Goal: Answer question/provide support: Share knowledge or assist other users

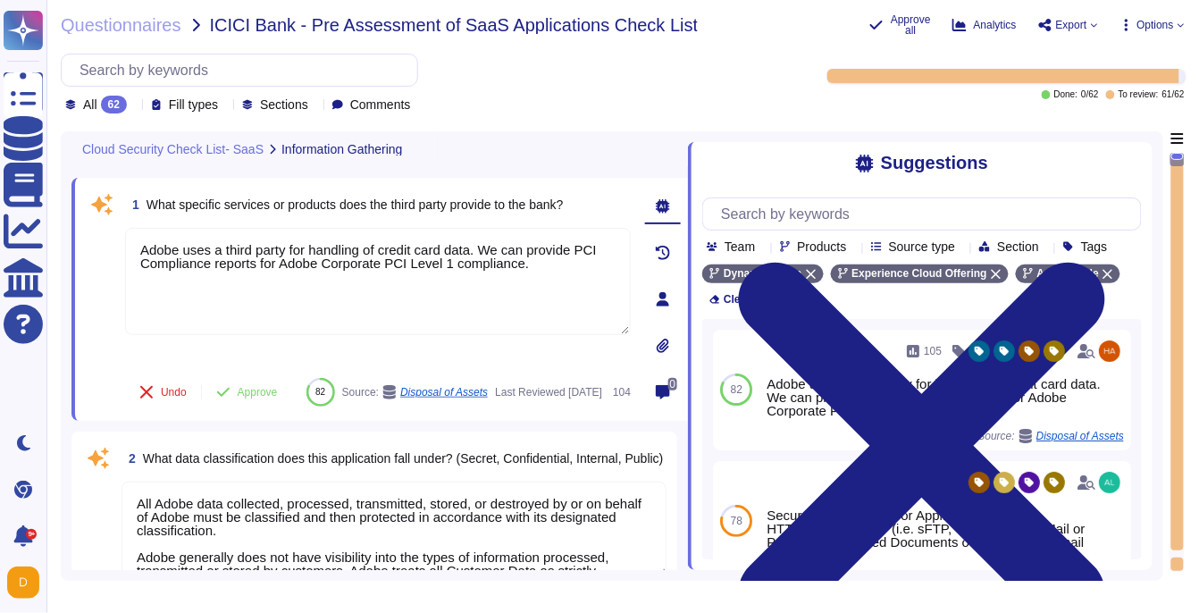
type textarea "Adobe uses a third party for handling of credit card data. We can provide PCI C…"
type textarea "All Adobe data collected, processed, transmitted, stored, or destroyed by or on…"
type textarea "Adobe business customers, as the data controllers of the personal data they pro…"
type textarea "User licensing and identity data are stored in the [GEOGRAPHIC_DATA] (US-East a…"
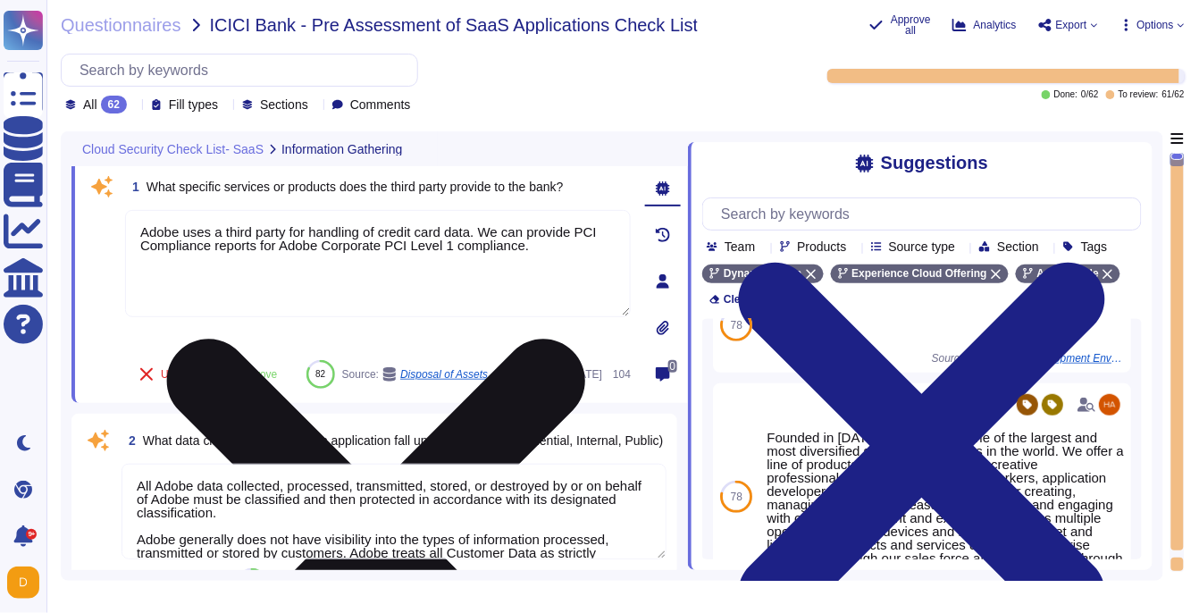
click at [473, 260] on textarea "Adobe uses a third party for handling of credit card data. We can provide PCI C…" at bounding box center [378, 263] width 506 height 107
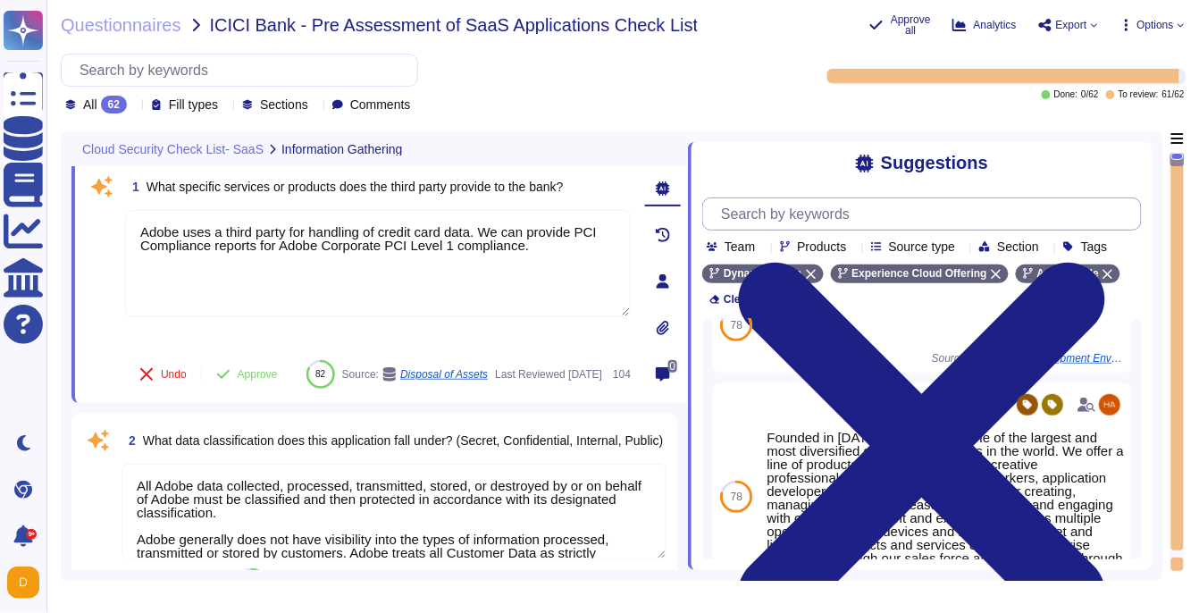
click at [789, 214] on input "text" at bounding box center [926, 213] width 429 height 31
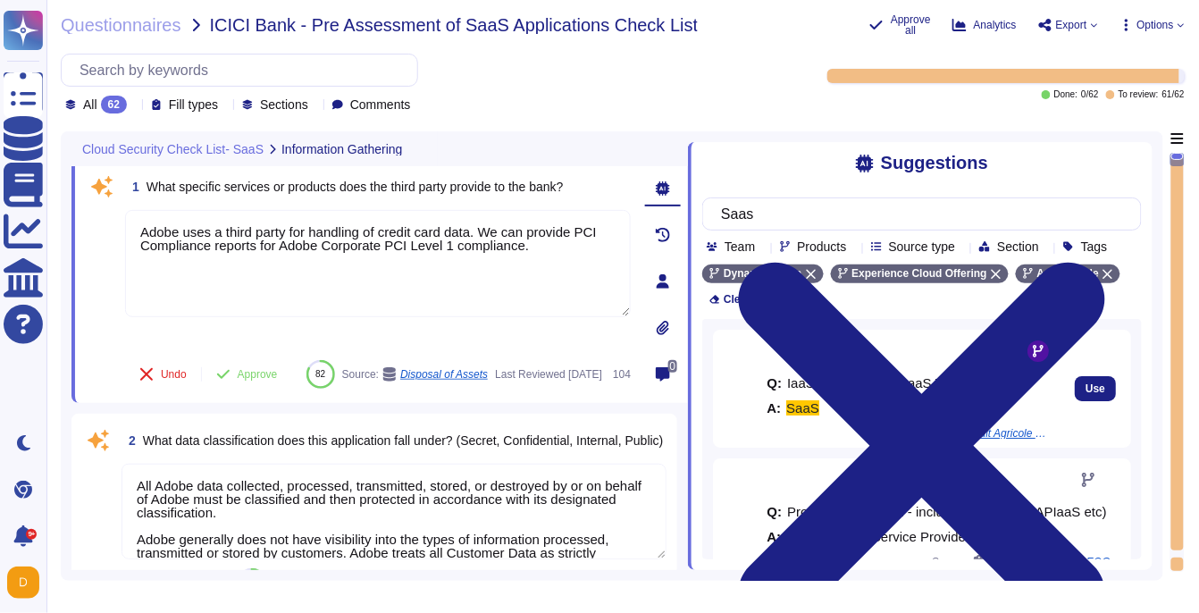
type input "Saas"
click at [901, 411] on div "Q: IaaS, PaaS, SaaS , PaaS VA, Hybrid A: SaaS" at bounding box center [910, 395] width 286 height 61
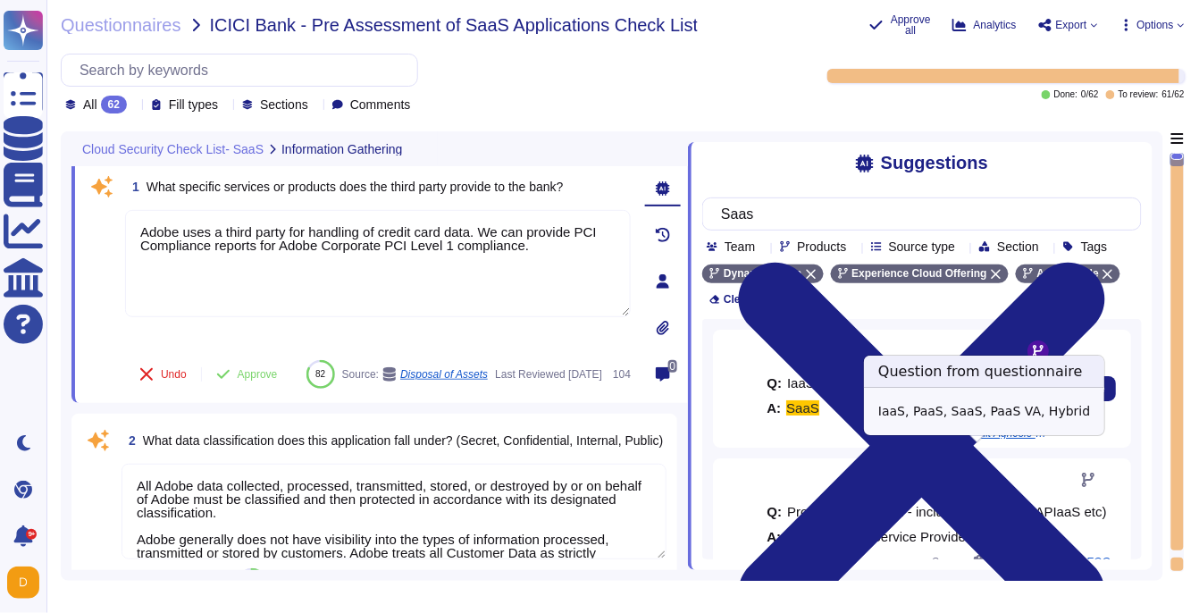
click at [936, 439] on span "CAPFM (Credit Agricole Entity) / [ANNEXE 3 Sécurity CRC UK Workfront CT" at bounding box center [985, 433] width 134 height 11
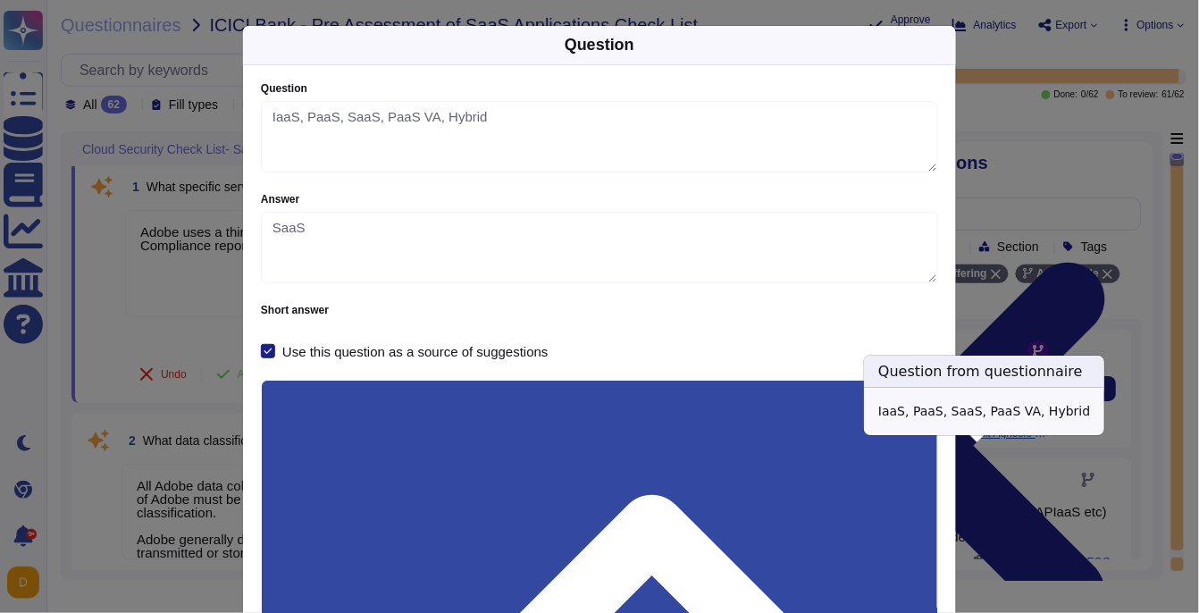
type textarea "IaaS, PaaS, SaaS, PaaS VA, Hybrid"
type textarea "SaaS"
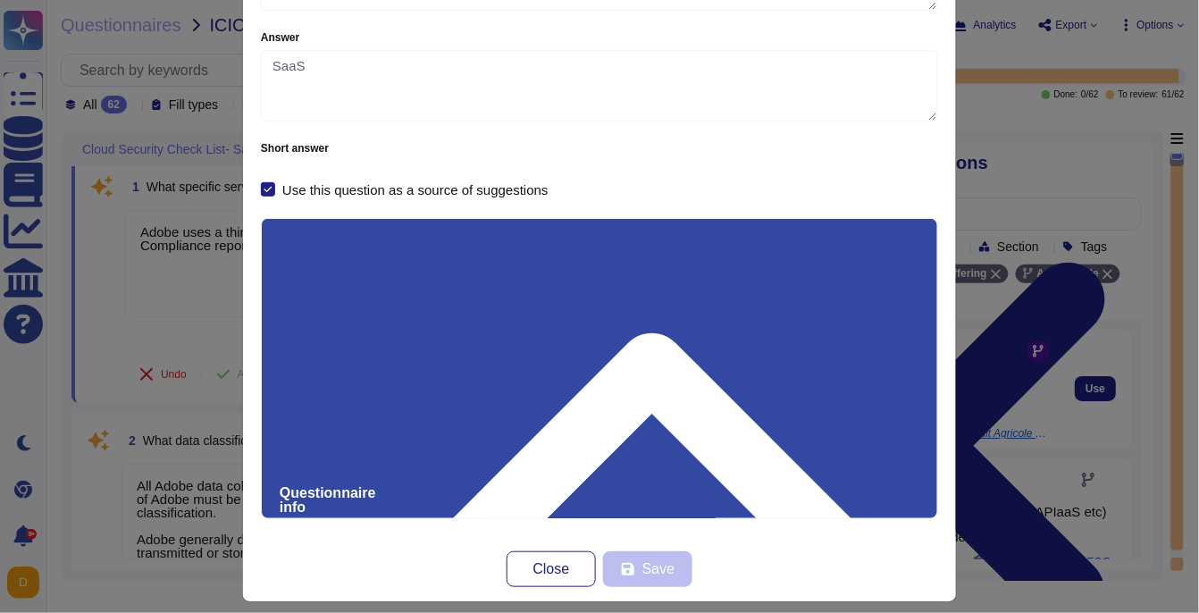
scroll to position [164, 0]
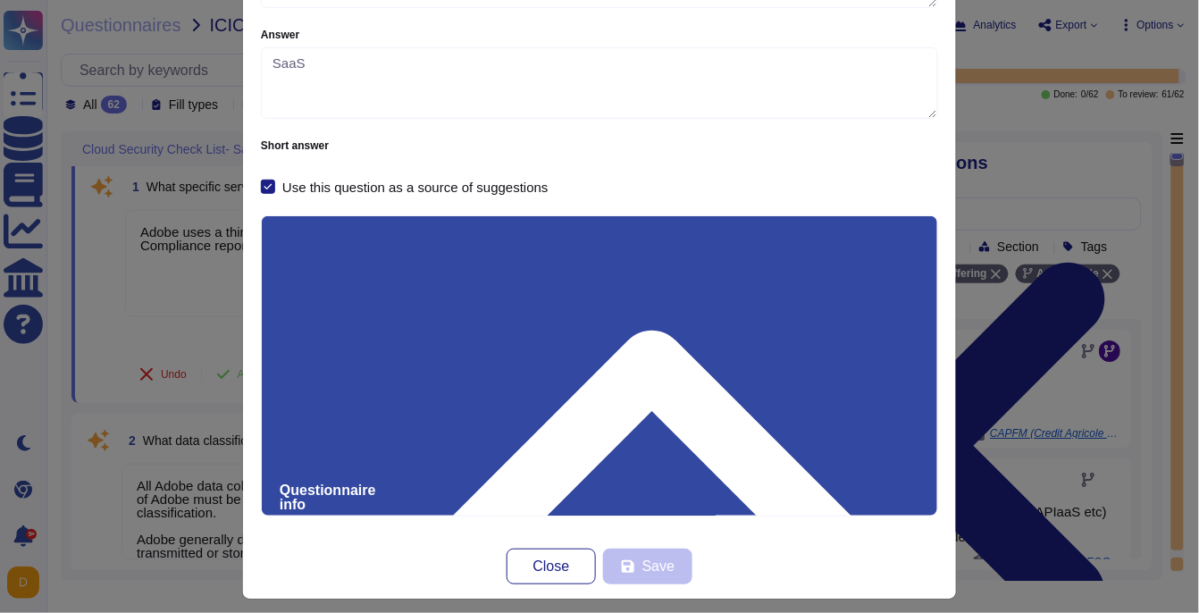
click at [1098, 390] on div "Question Question IaaS, PaaS, SaaS, PaaS VA, Hybrid Answer SaaS Short answer Us…" at bounding box center [599, 306] width 1199 height 613
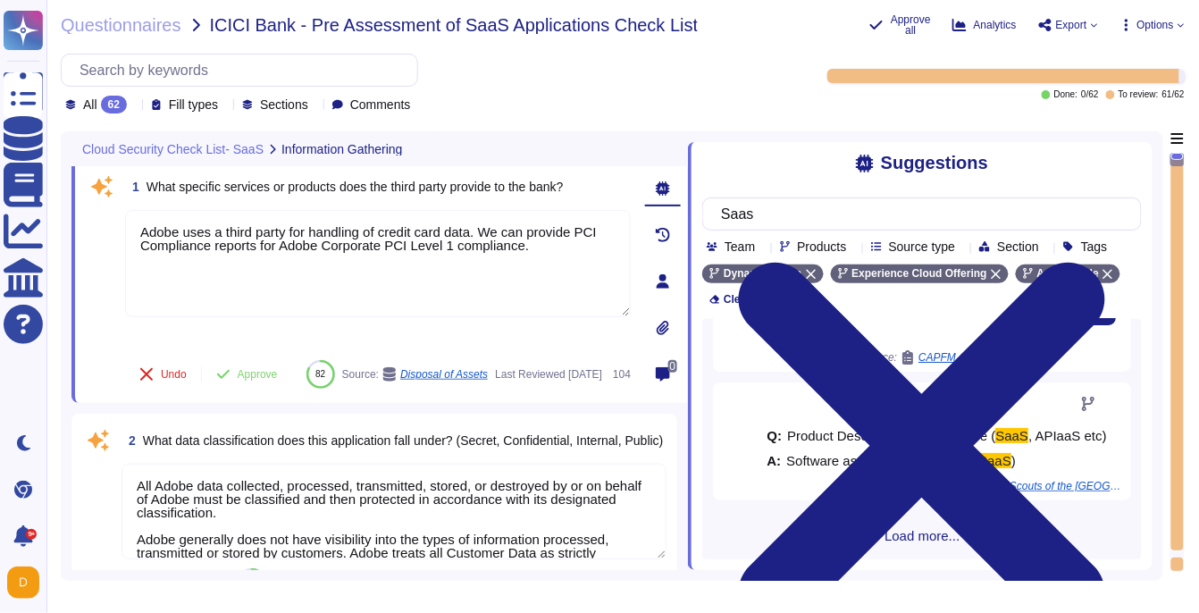
scroll to position [94, 0]
click at [890, 537] on span "Load more..." at bounding box center [922, 534] width 440 height 13
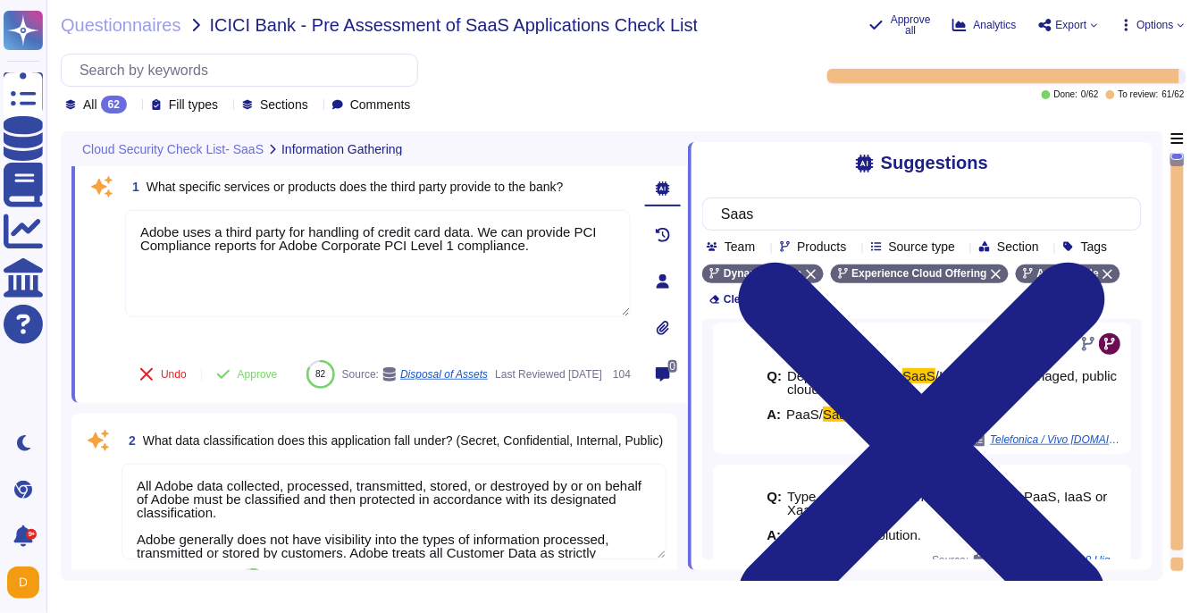
scroll to position [262, 0]
drag, startPoint x: 454, startPoint y: 264, endPoint x: 89, endPoint y: 217, distance: 367.6
click at [89, 217] on div "1 What specific services or products does the third party provide to the bank? …" at bounding box center [358, 282] width 545 height 222
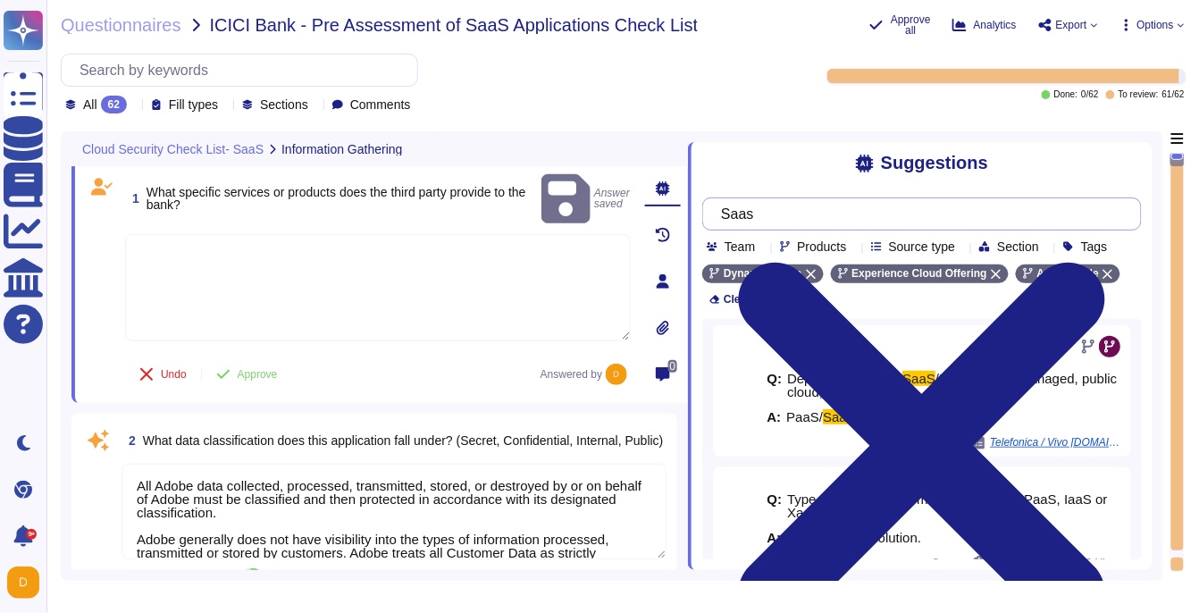
drag, startPoint x: 861, startPoint y: 214, endPoint x: 667, endPoint y: 213, distance: 193.9
click at [667, 213] on div "Cloud Security Check List- SaaS Information Gathering 1 What specific services …" at bounding box center [612, 355] width 1102 height 449
type textarea "Adobe does not sell customer information to third parties. Please see the secti…"
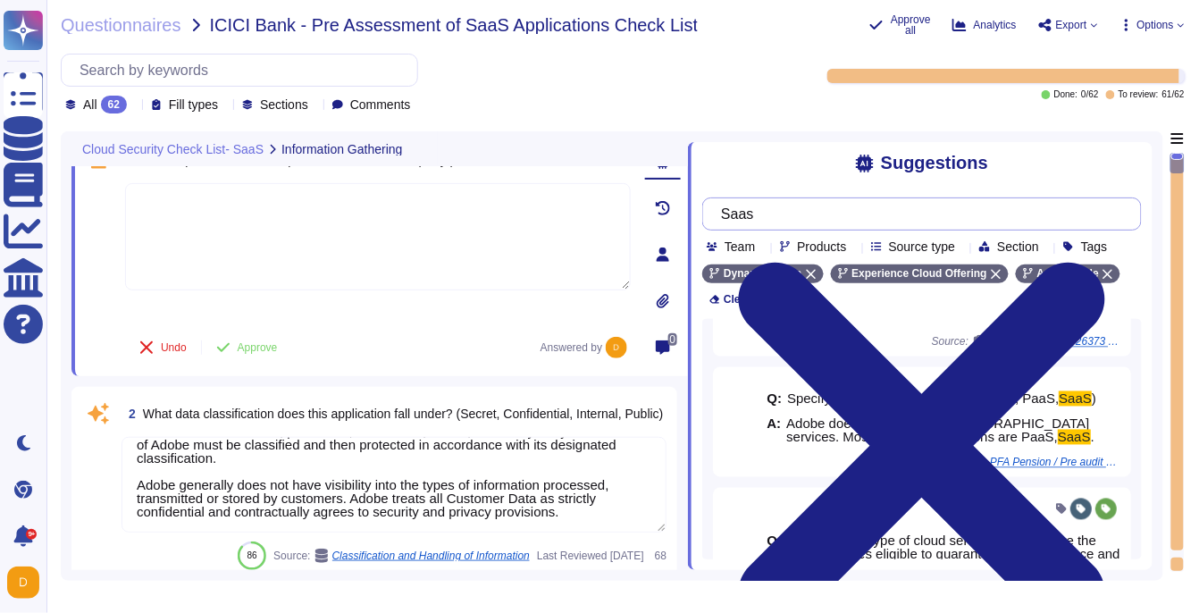
scroll to position [0, 0]
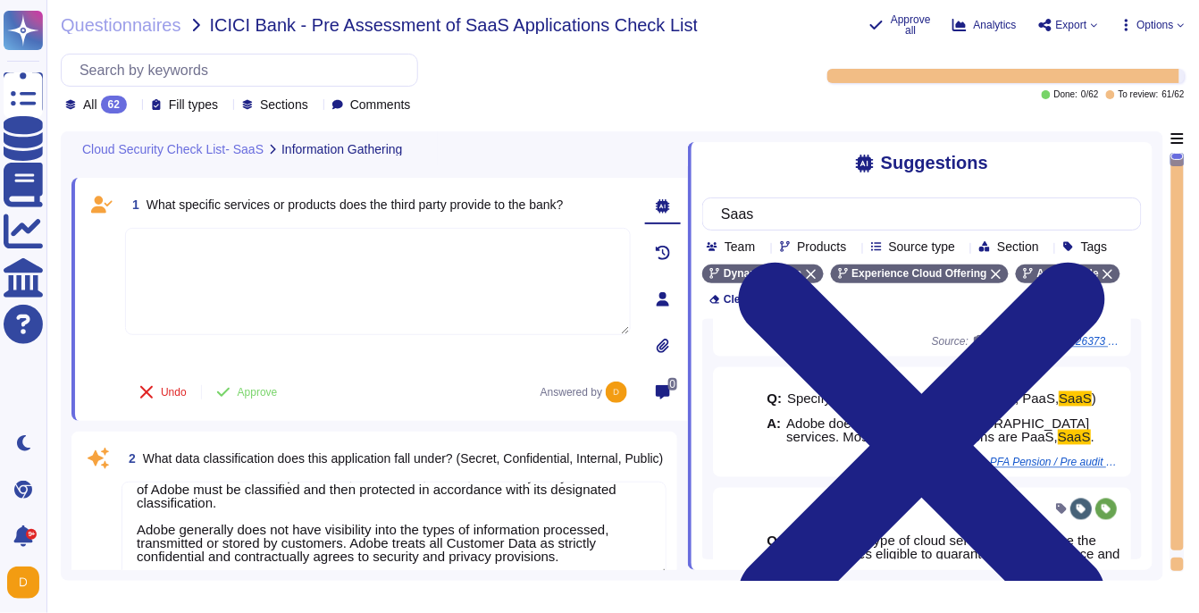
click at [412, 306] on textarea at bounding box center [378, 281] width 506 height 107
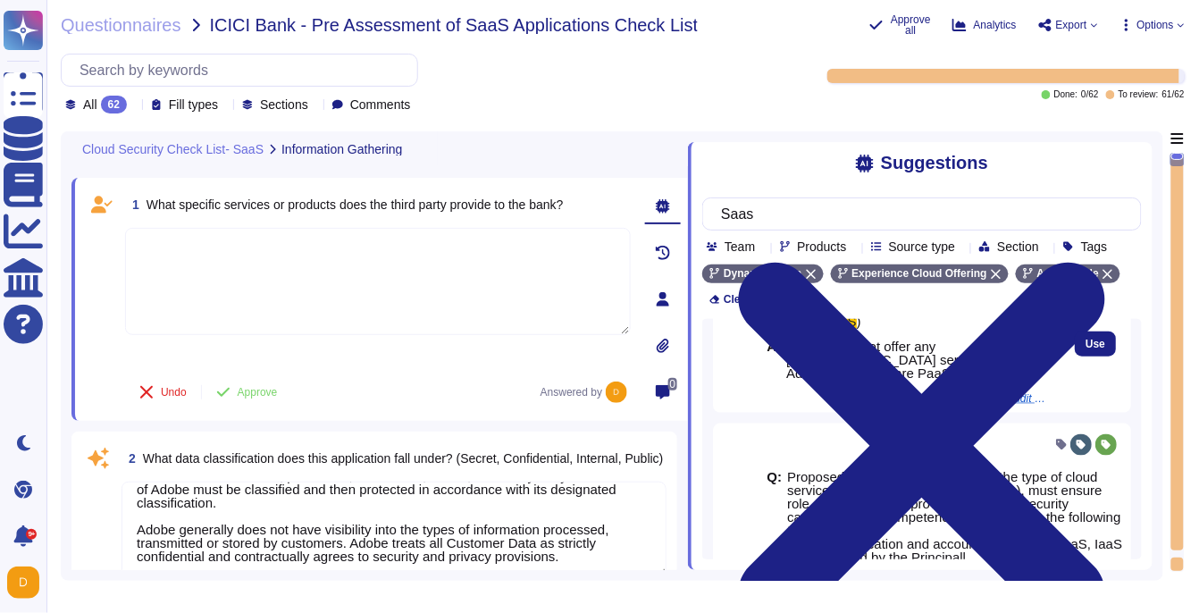
scroll to position [583, 0]
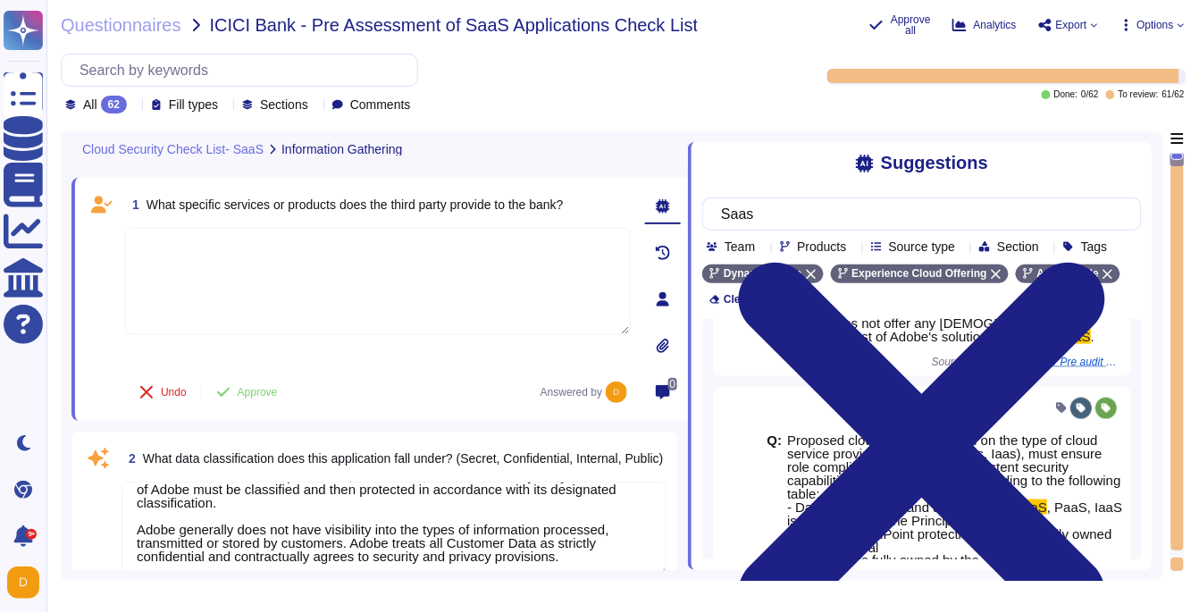
click at [331, 291] on textarea at bounding box center [378, 281] width 506 height 107
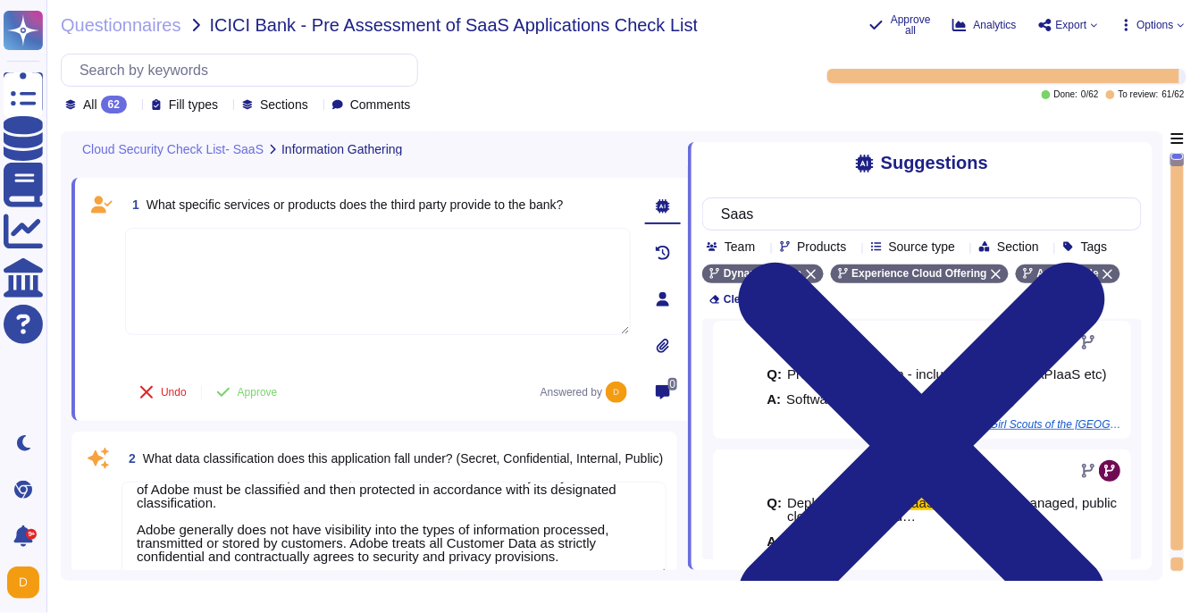
scroll to position [137, 0]
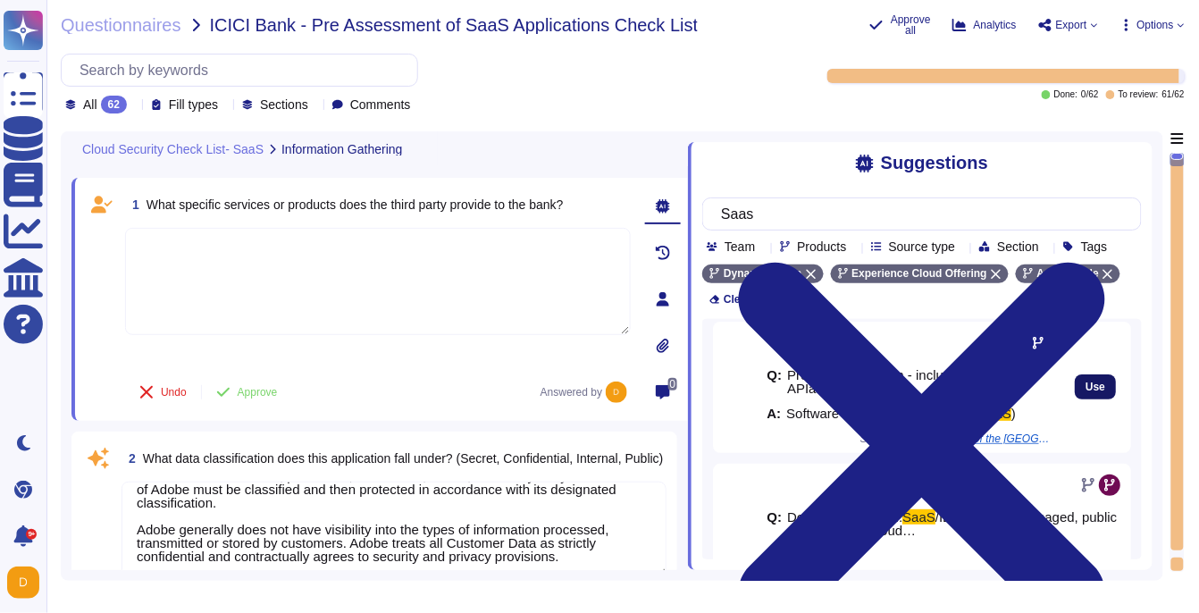
click at [1102, 392] on span "Use" at bounding box center [1095, 386] width 20 height 11
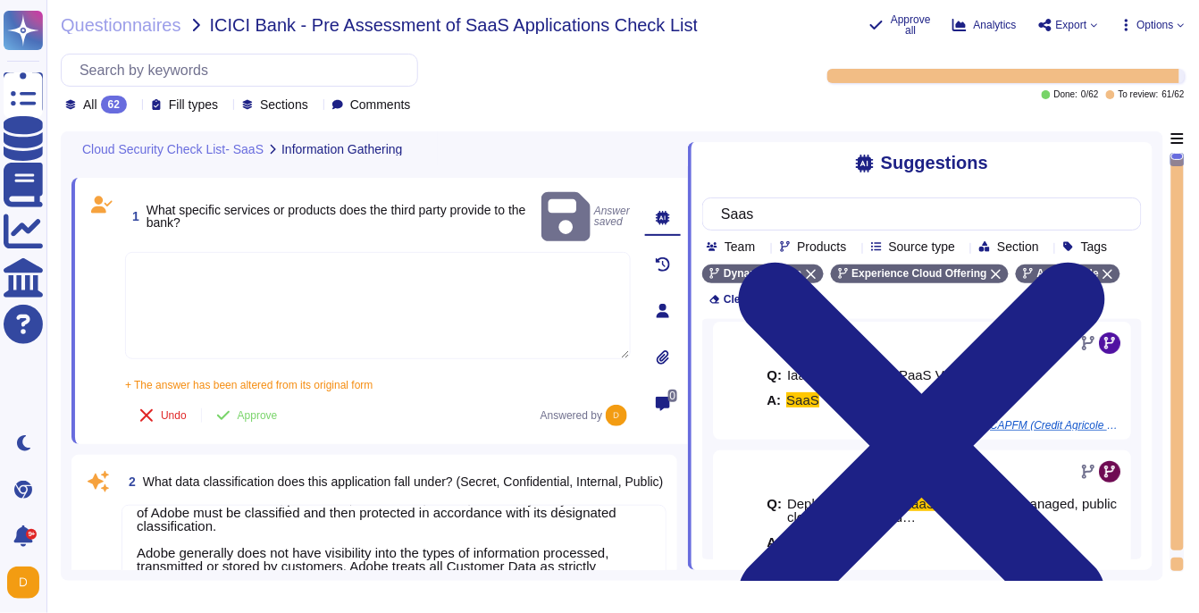
click at [429, 368] on div "+ The answer has been altered from its original form Software as a Service Prov…" at bounding box center [378, 379] width 506 height 22
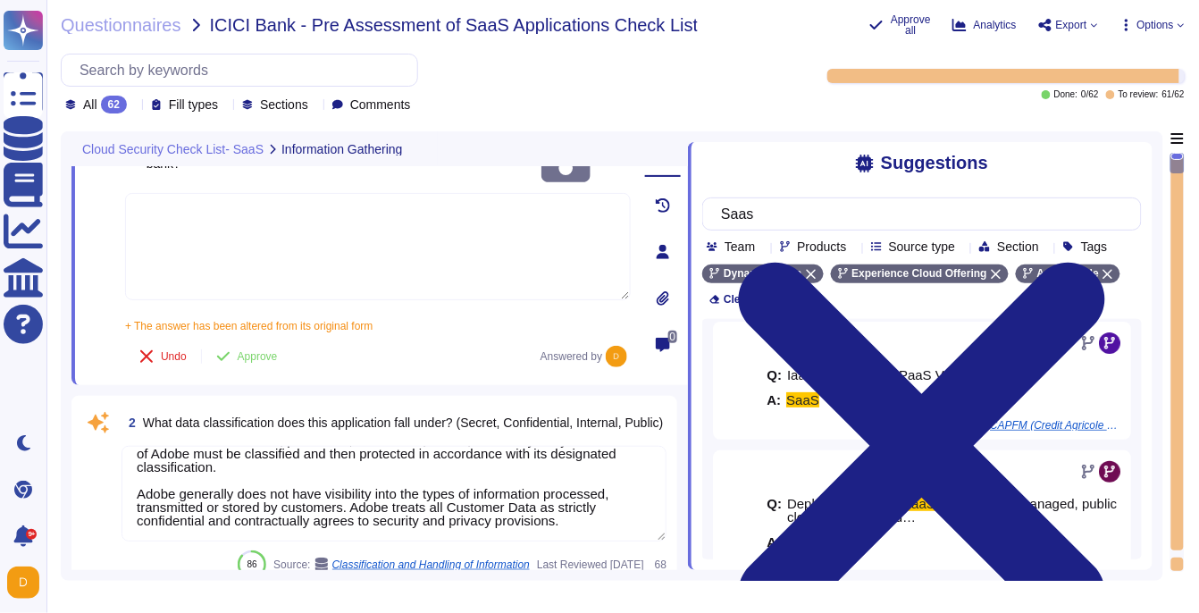
type textarea "Adobe does not sell customer information to third parties. Please see the secti…"
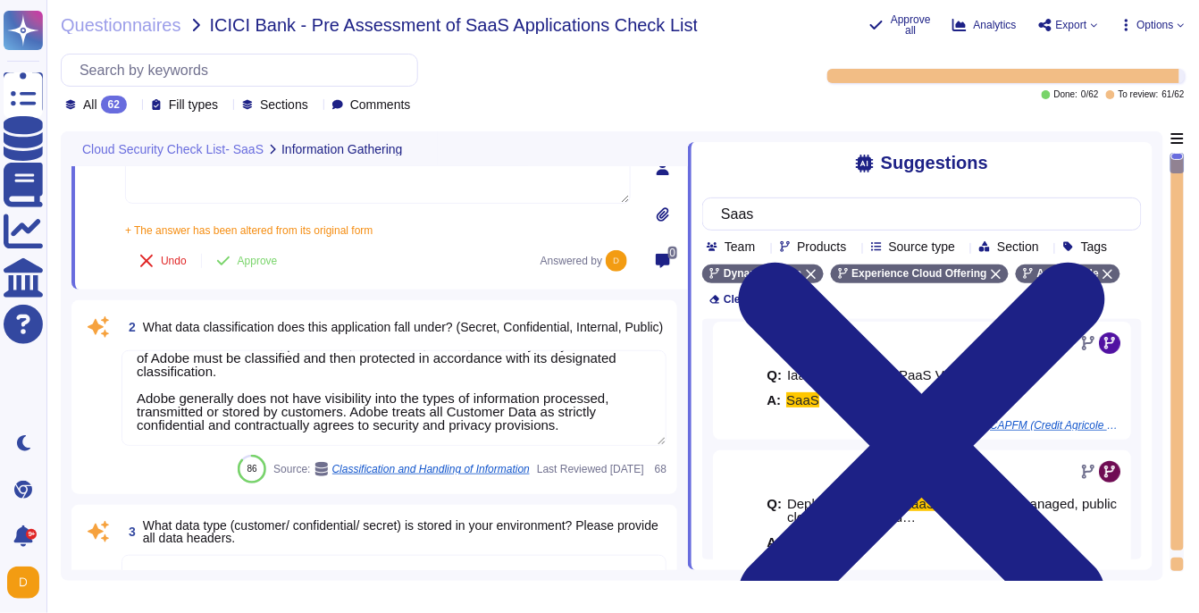
scroll to position [158, 0]
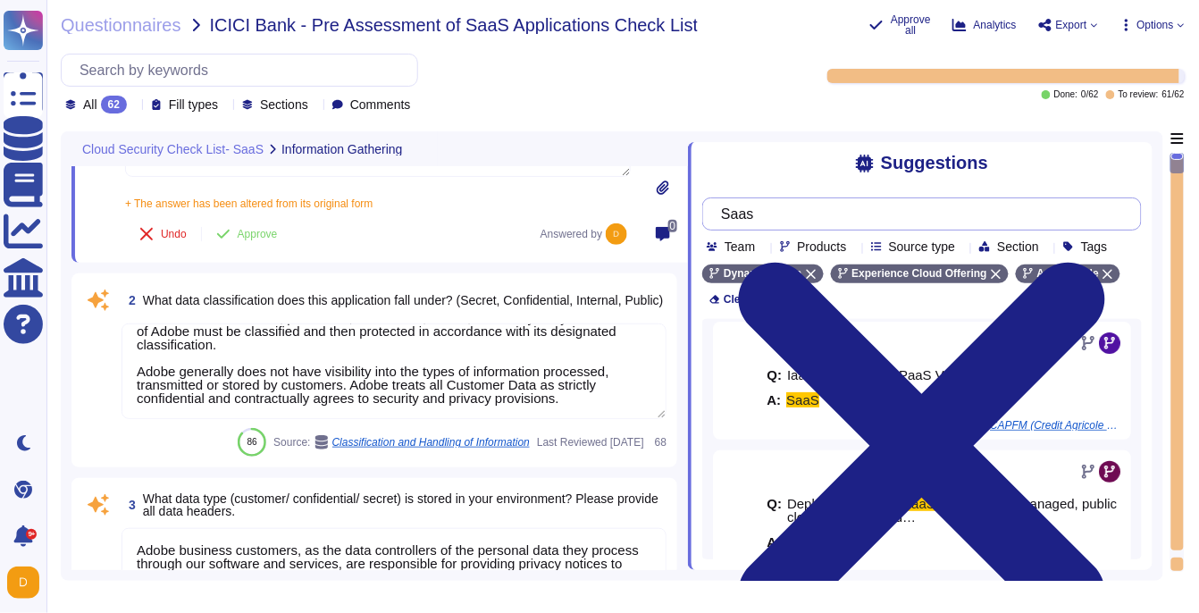
drag, startPoint x: 779, startPoint y: 215, endPoint x: 670, endPoint y: 214, distance: 109.0
click at [670, 214] on div "Cloud Security Check List- SaaS Information Gathering 1 What specific services …" at bounding box center [612, 355] width 1102 height 449
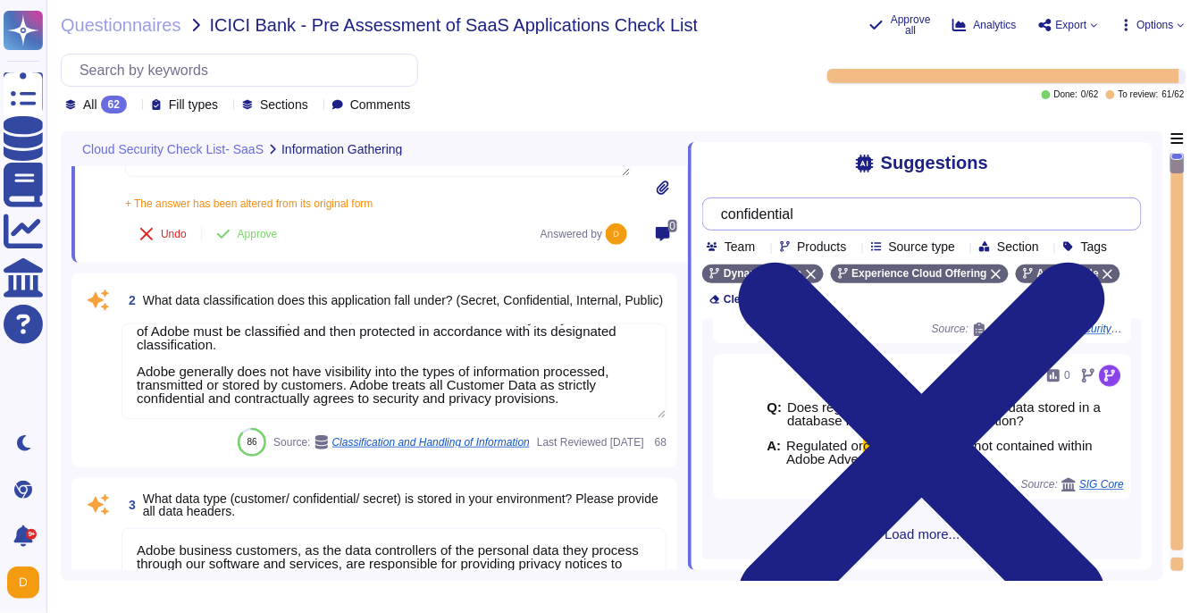
scroll to position [1069, 0]
click at [893, 532] on span "Load more..." at bounding box center [922, 534] width 440 height 13
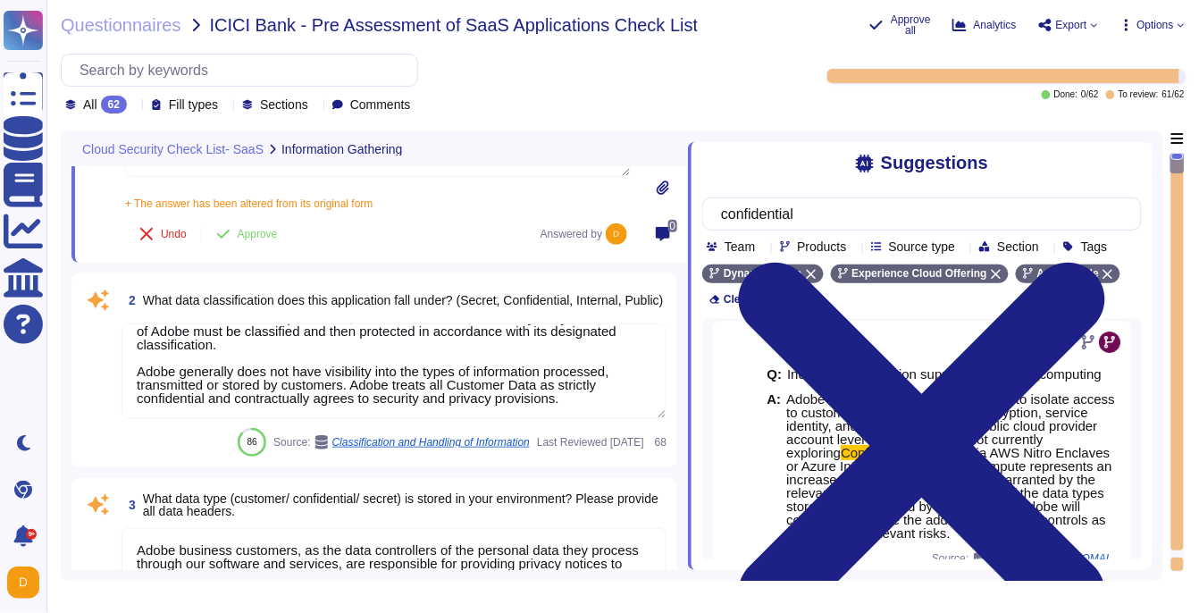
scroll to position [1813, 0]
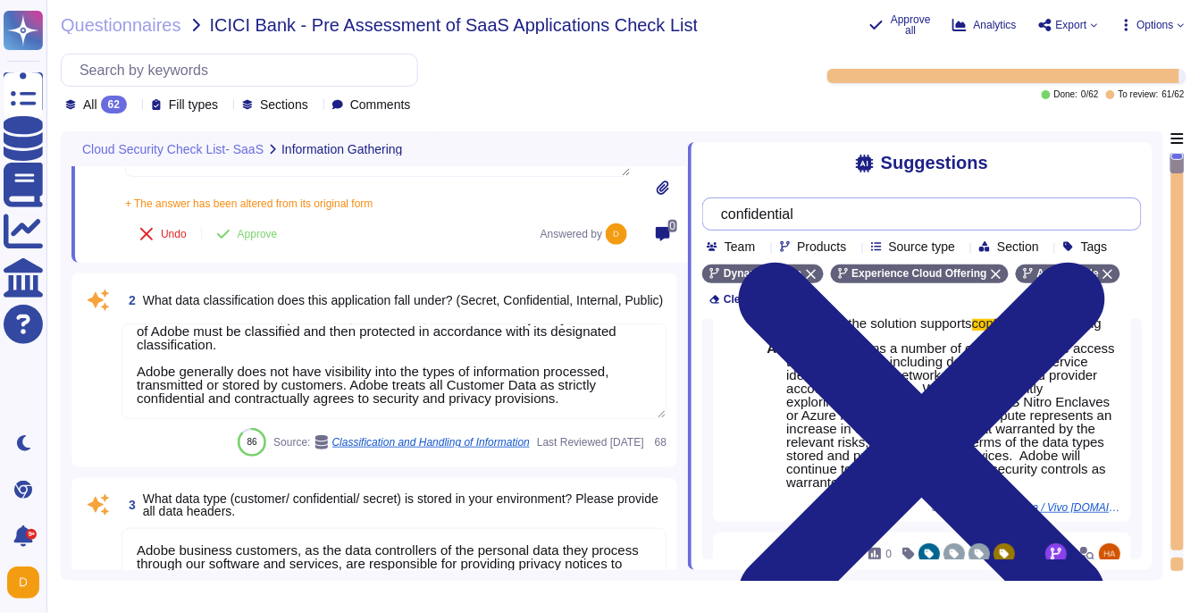
click at [736, 215] on input "confidential" at bounding box center [917, 213] width 411 height 31
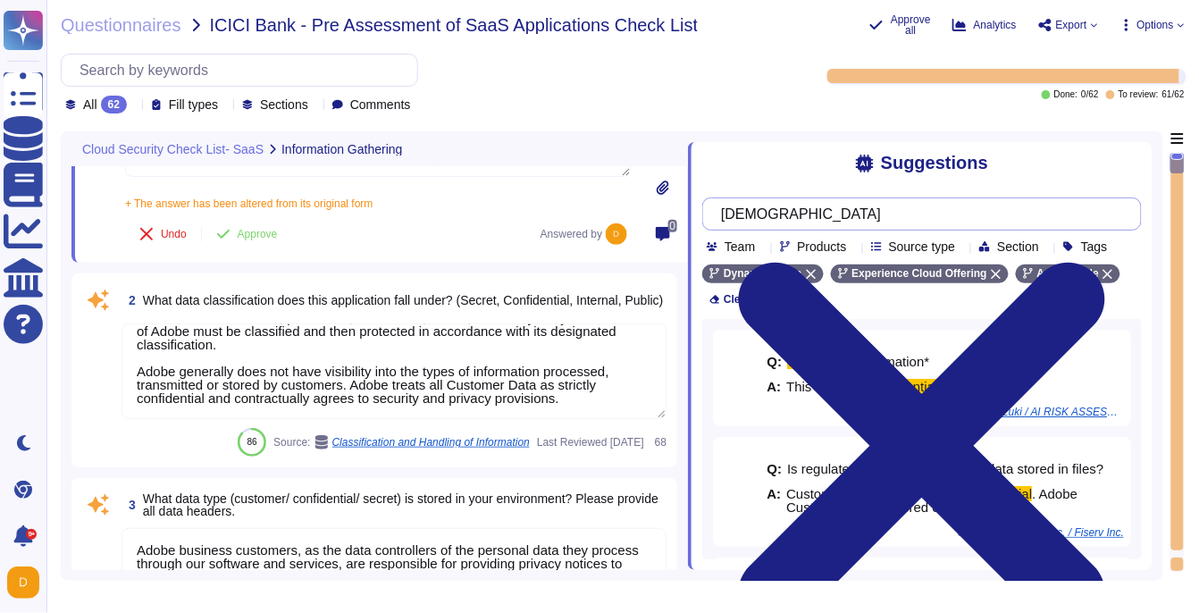
type input "is confidential"
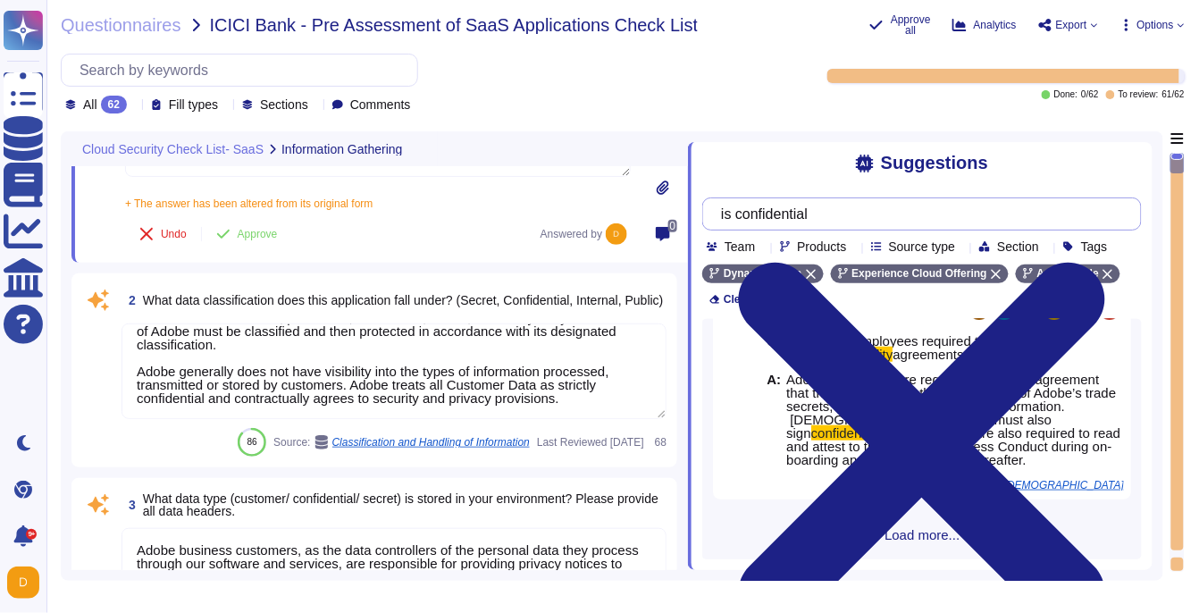
scroll to position [2111, 0]
drag, startPoint x: 835, startPoint y: 208, endPoint x: 673, endPoint y: 203, distance: 162.7
click at [673, 203] on div "Cloud Security Check List- SaaS Information Gathering 1 What specific services …" at bounding box center [612, 355] width 1102 height 449
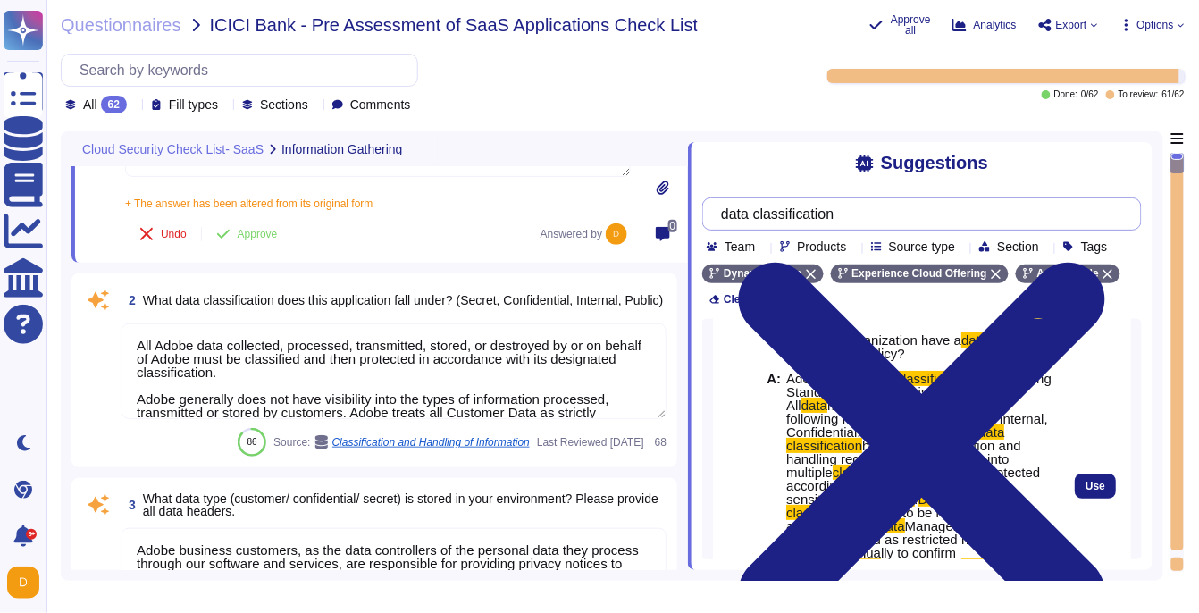
scroll to position [41, 0]
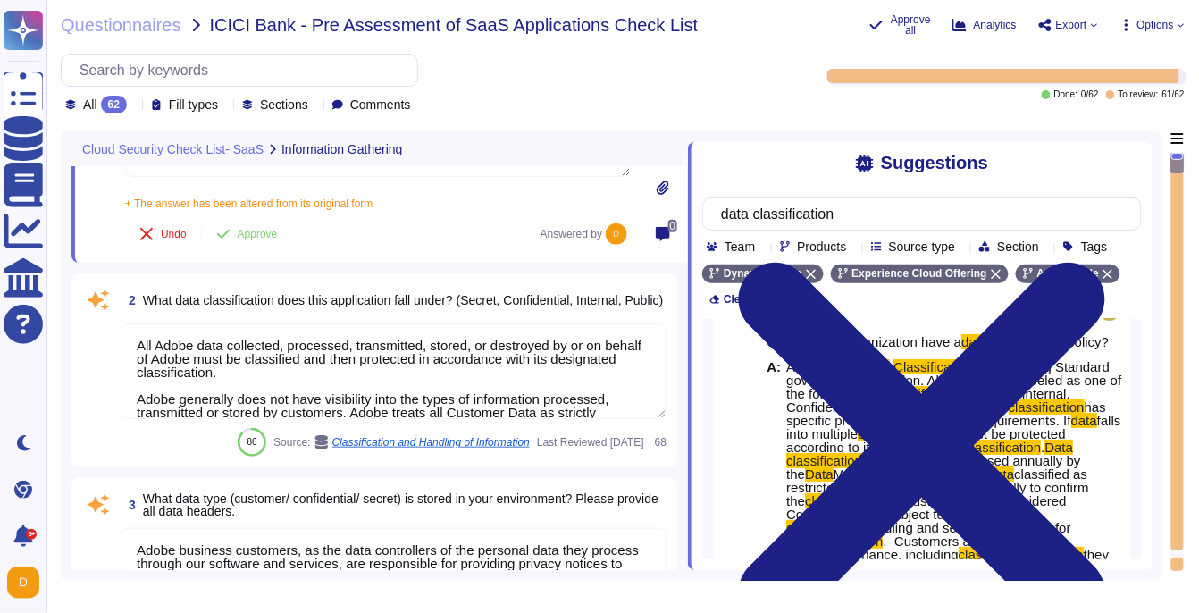
type input "data classification"
click at [505, 392] on textarea "All Adobe data collected, processed, transmitted, stored, or destroyed by or on…" at bounding box center [394, 371] width 545 height 96
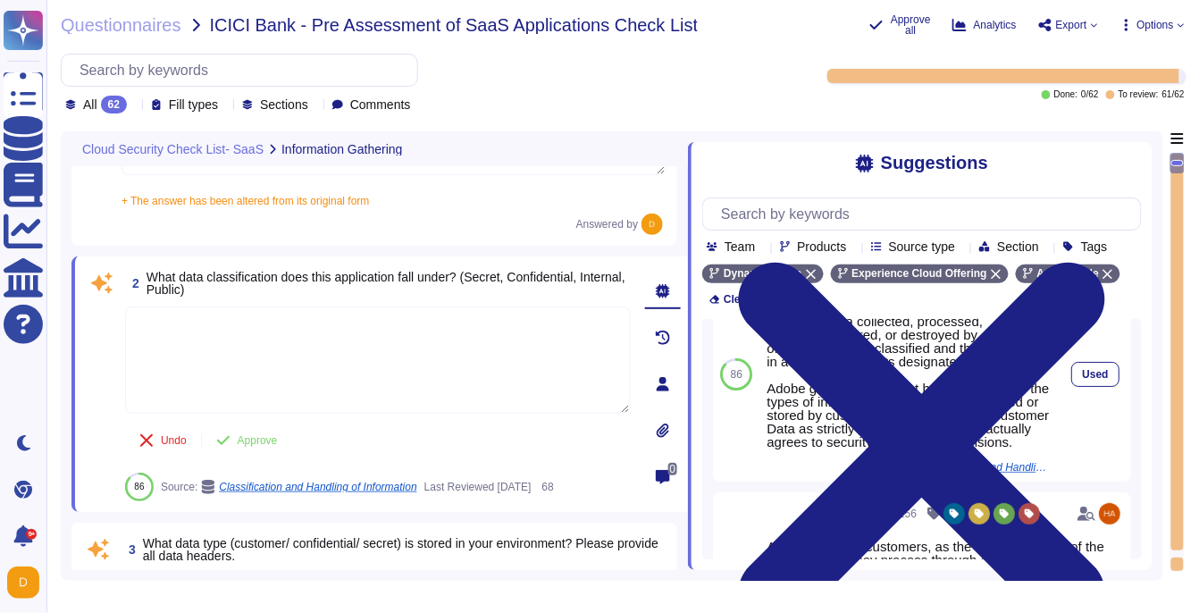
scroll to position [0, 0]
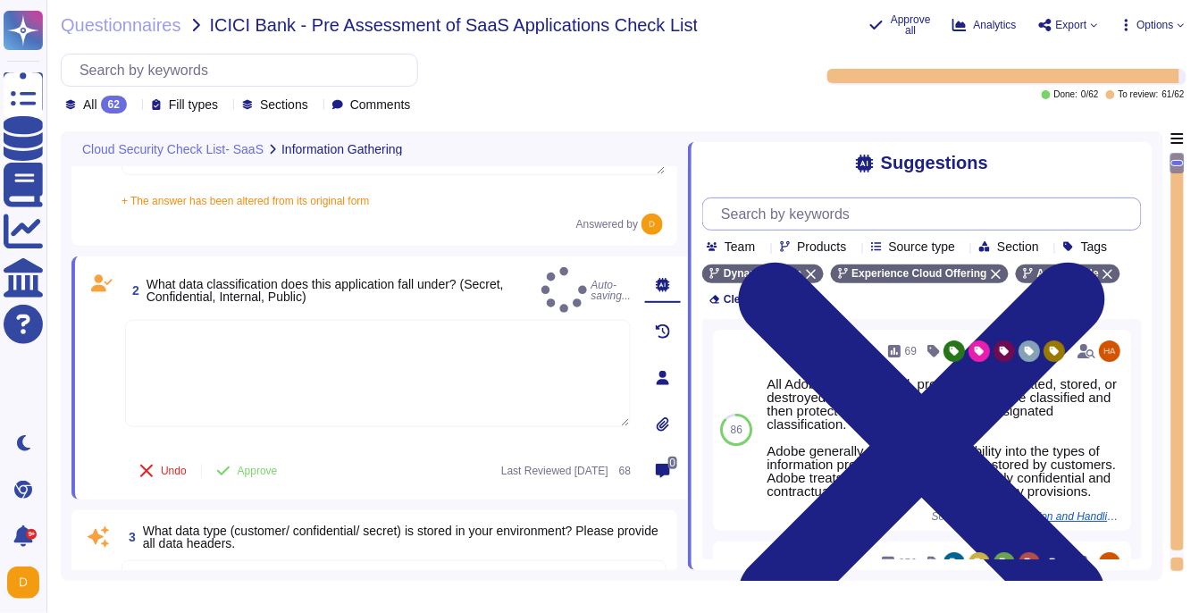
click at [845, 220] on input "text" at bounding box center [926, 213] width 429 height 31
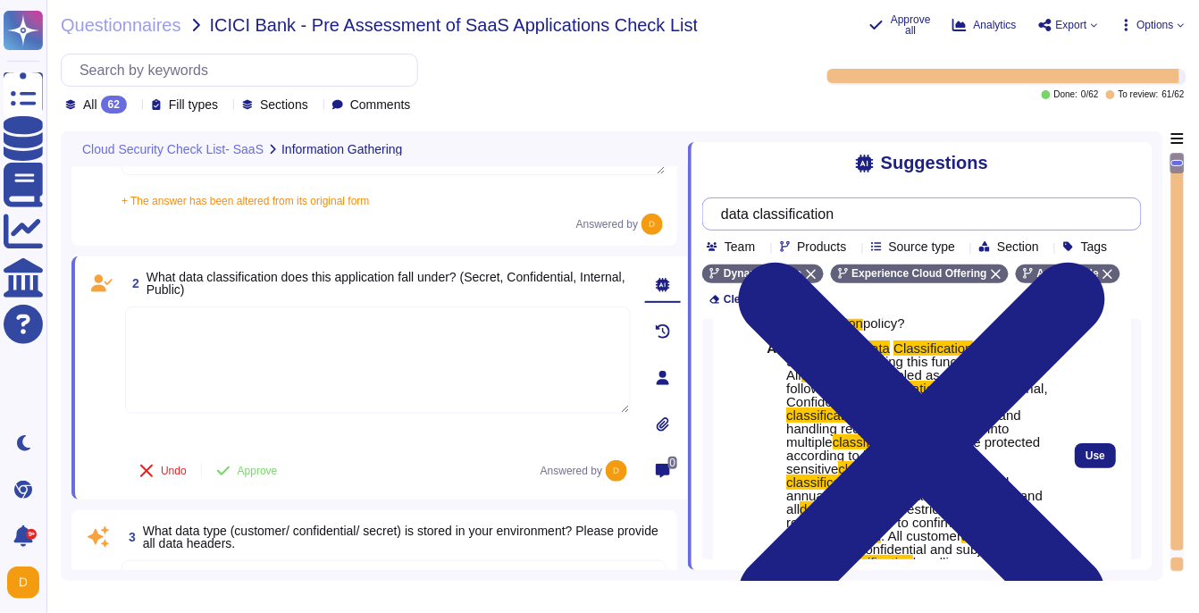
scroll to position [115, 0]
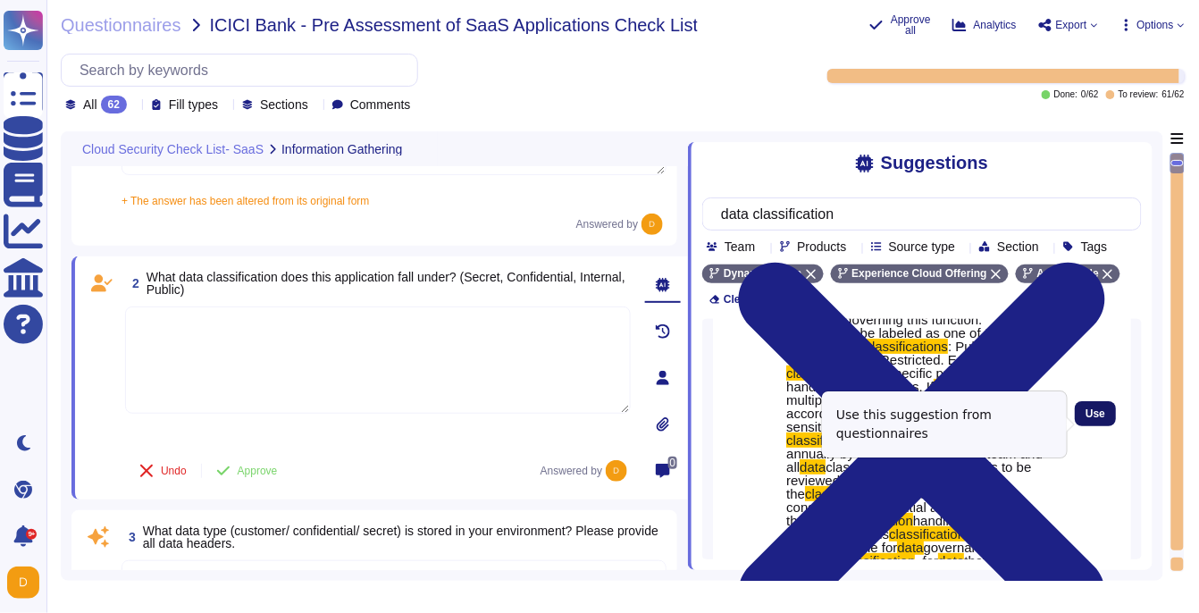
type input "data classification"
click at [1102, 419] on span "Use" at bounding box center [1095, 413] width 20 height 11
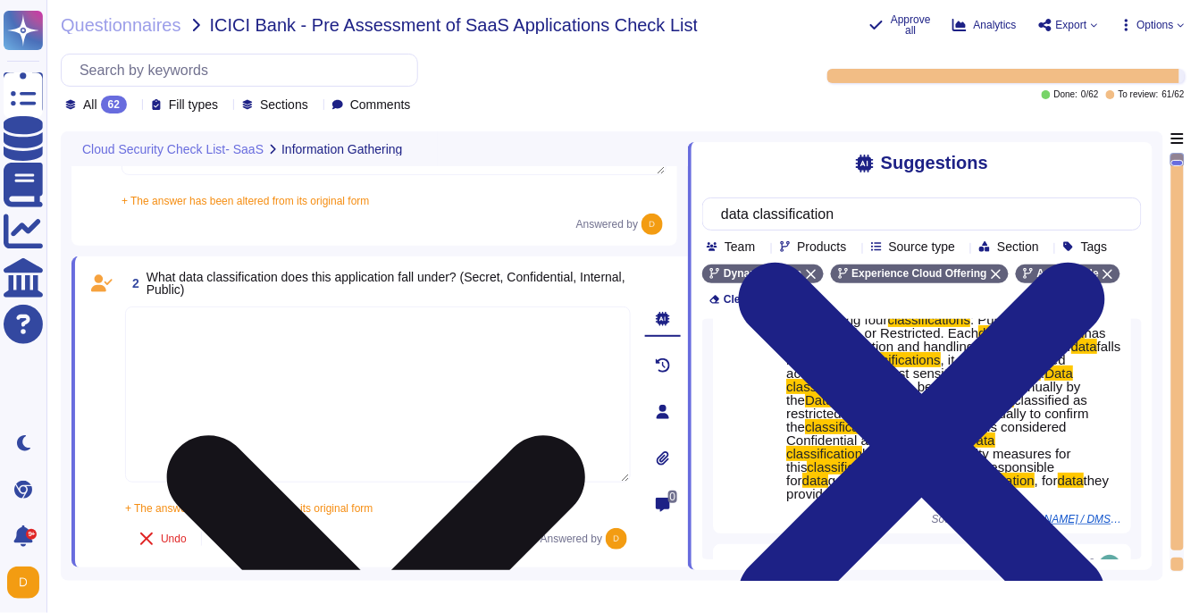
scroll to position [1, 0]
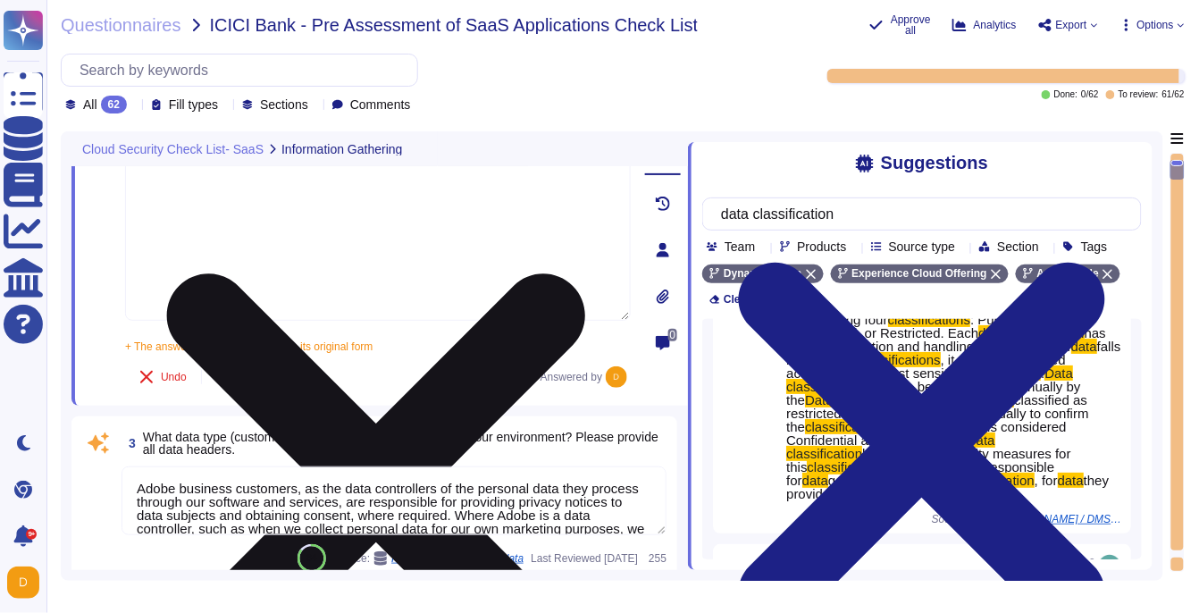
type textarea "Not Applicable"
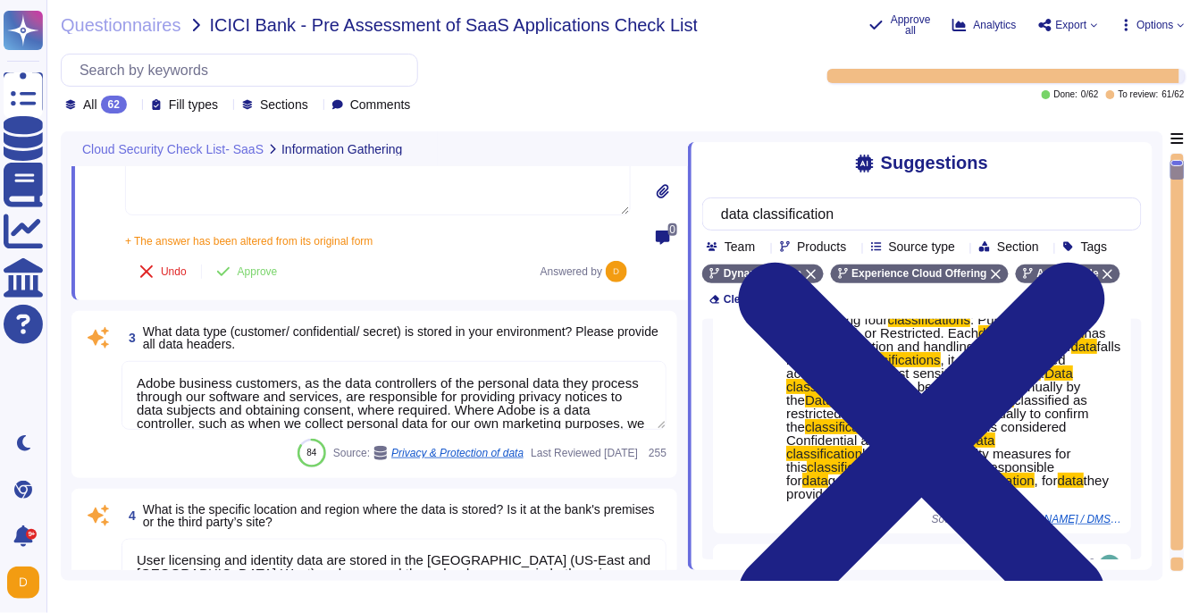
scroll to position [424, 0]
click at [302, 403] on textarea "Adobe business customers, as the data controllers of the personal data they pro…" at bounding box center [394, 396] width 545 height 69
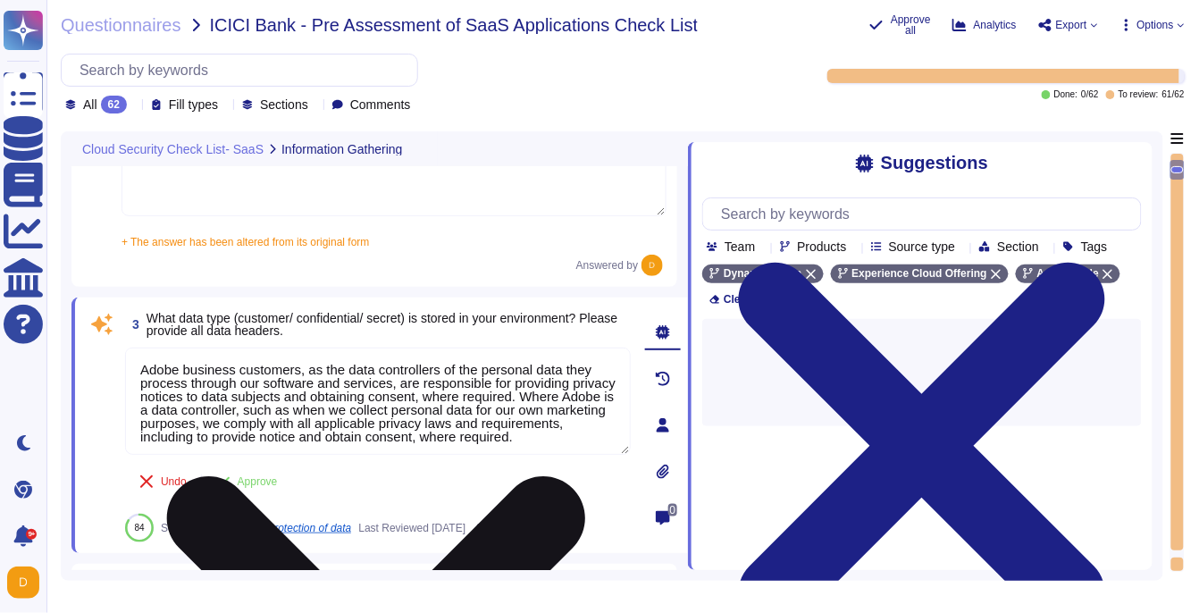
scroll to position [0, 0]
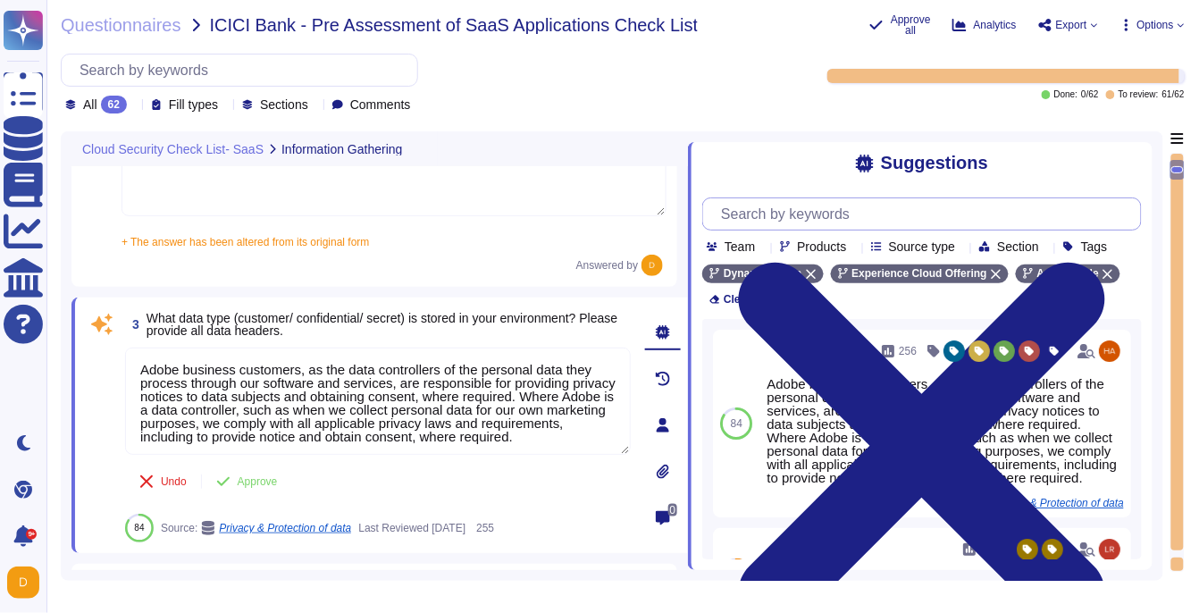
click at [966, 228] on input "text" at bounding box center [926, 213] width 429 height 31
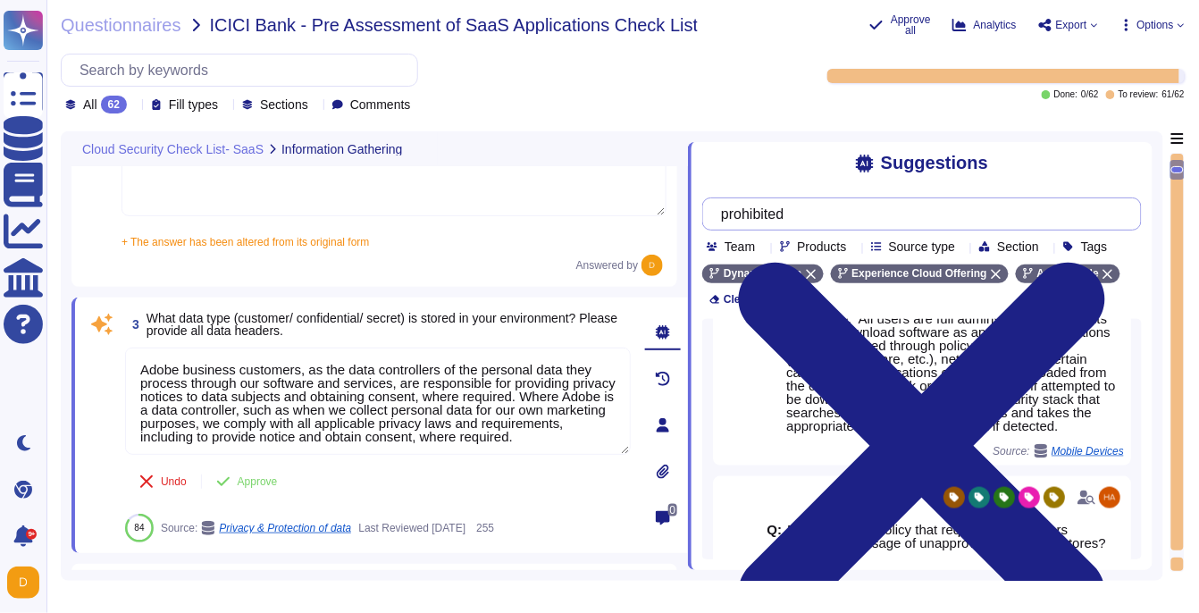
scroll to position [610, 0]
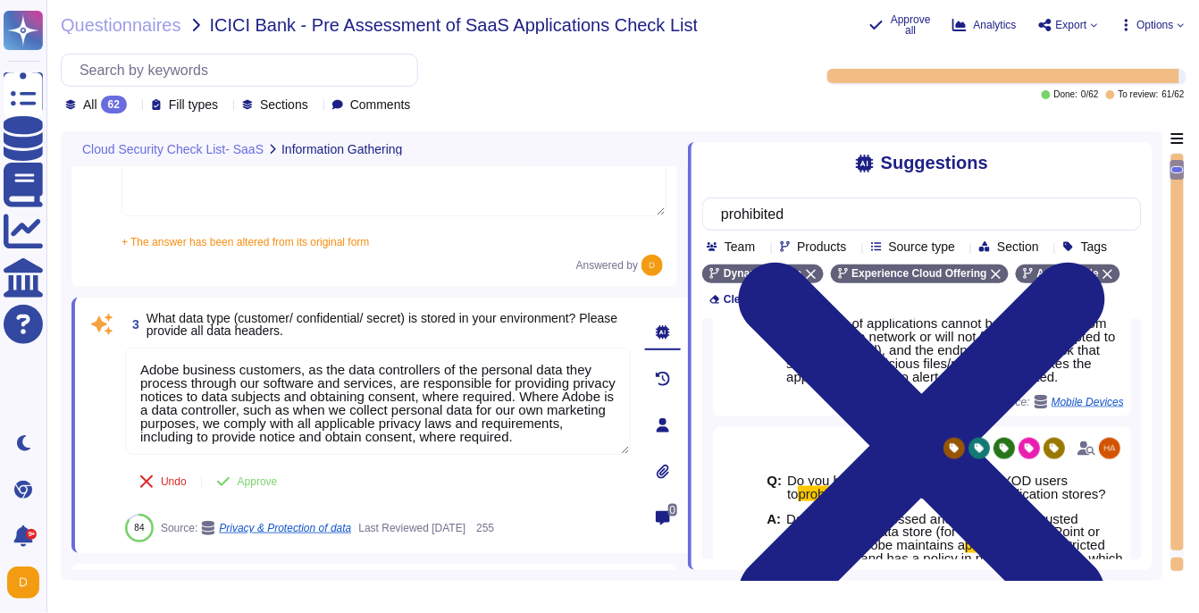
type input "prohibited"
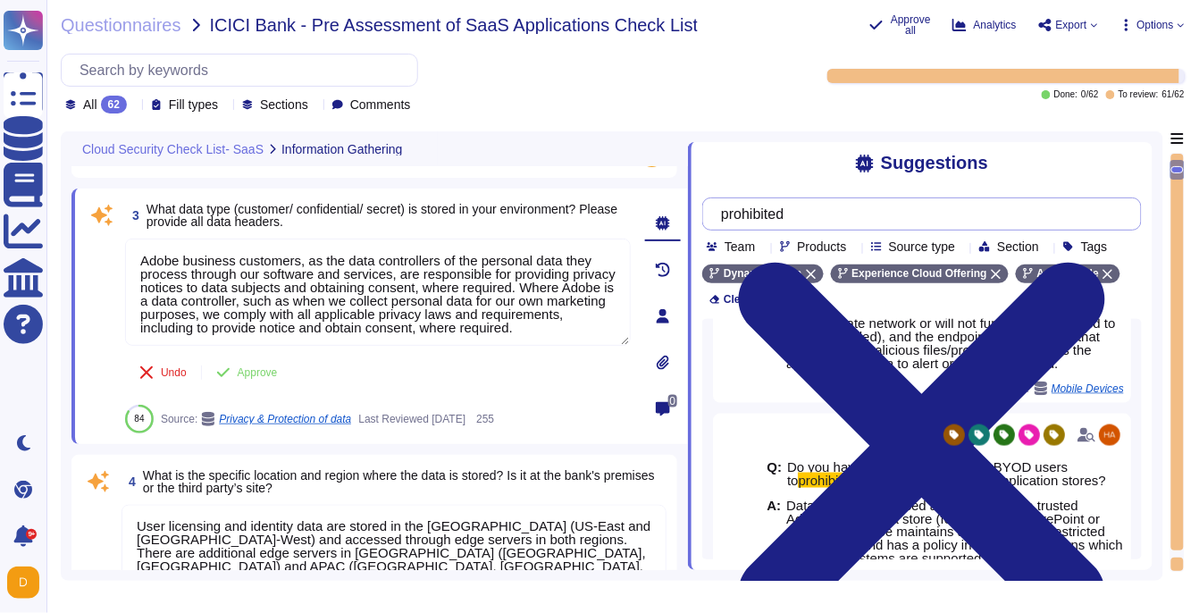
scroll to position [3, 0]
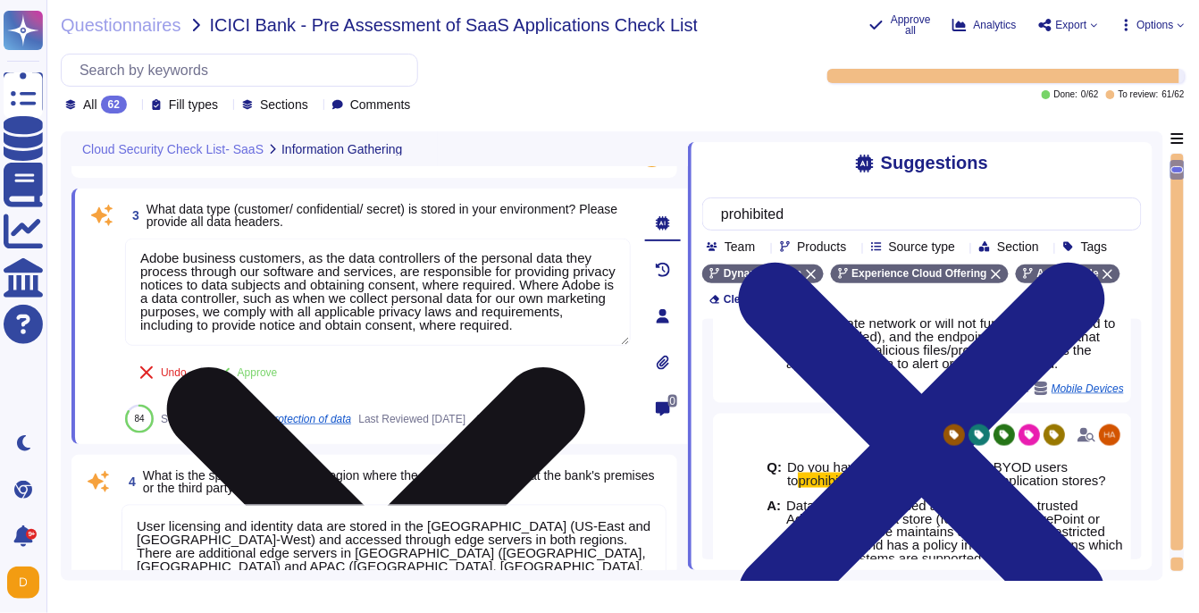
click at [371, 285] on textarea "Adobe business customers, as the data controllers of the personal data they pro…" at bounding box center [378, 292] width 506 height 107
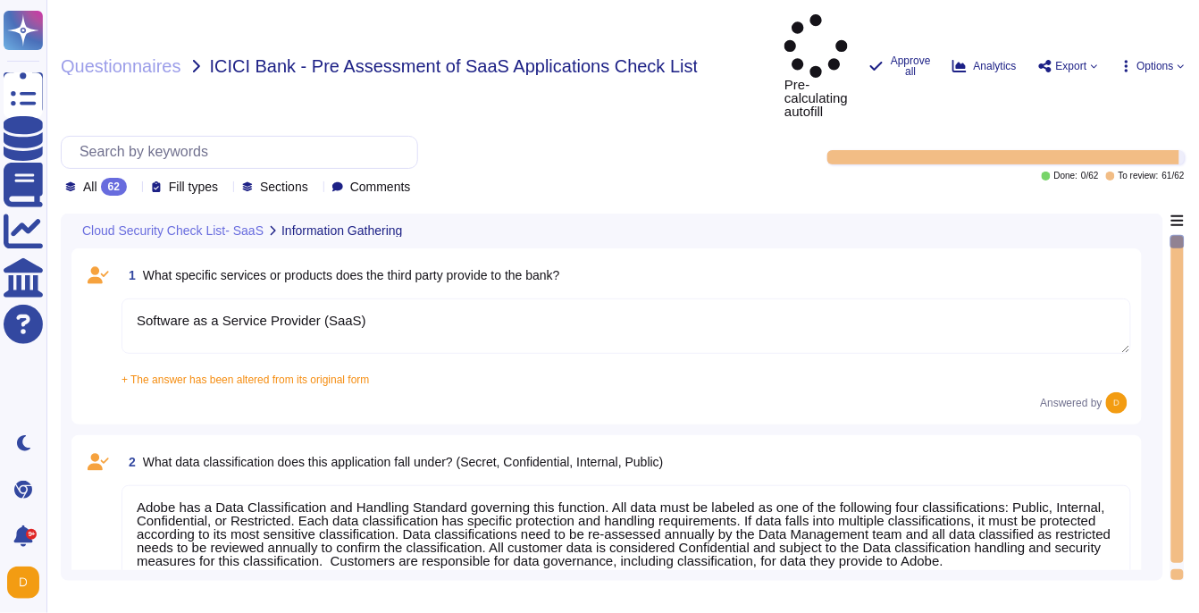
type textarea "Software as a Service Provider (SaaS)"
type textarea "Adobe has a Data Classification and Handling Standard governing this function. …"
type textarea "Adobe business customers, as the data controllers of the personal data they pro…"
type textarea "User licensing and identity data are stored in the [GEOGRAPHIC_DATA] (US-East a…"
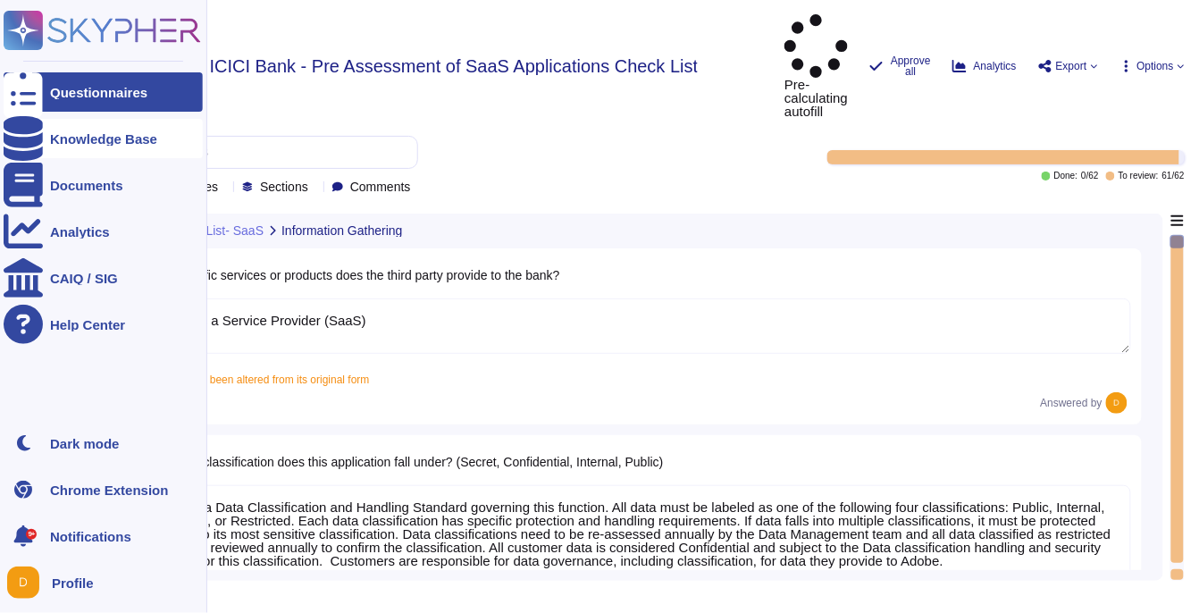
click at [69, 134] on div "Knowledge Base" at bounding box center [103, 138] width 107 height 13
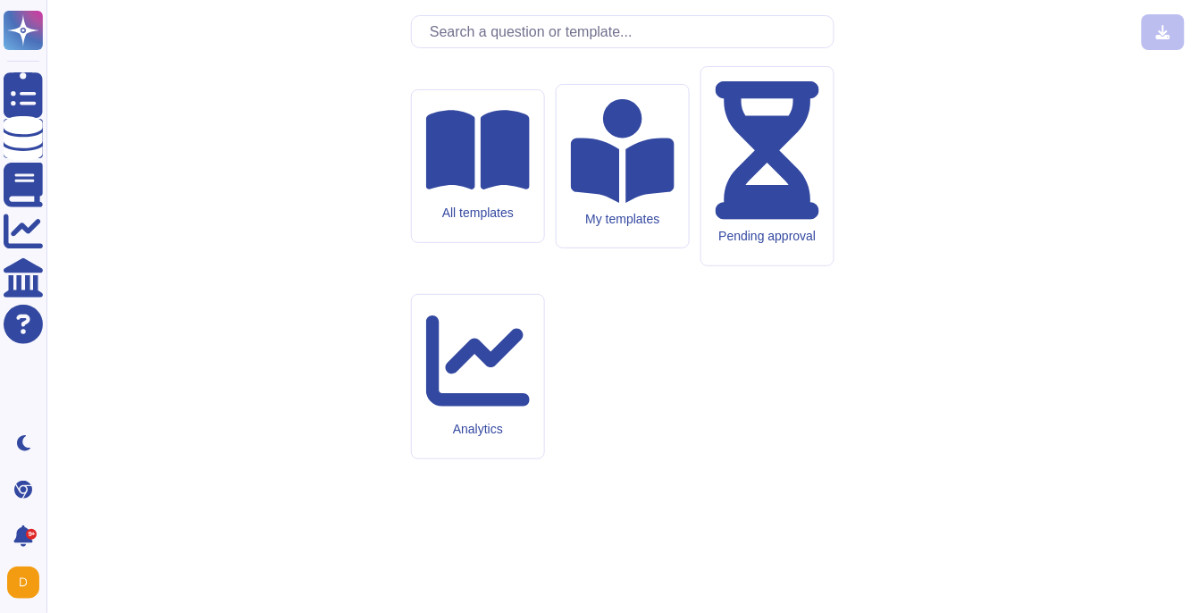
click at [514, 47] on input "text" at bounding box center [627, 31] width 413 height 31
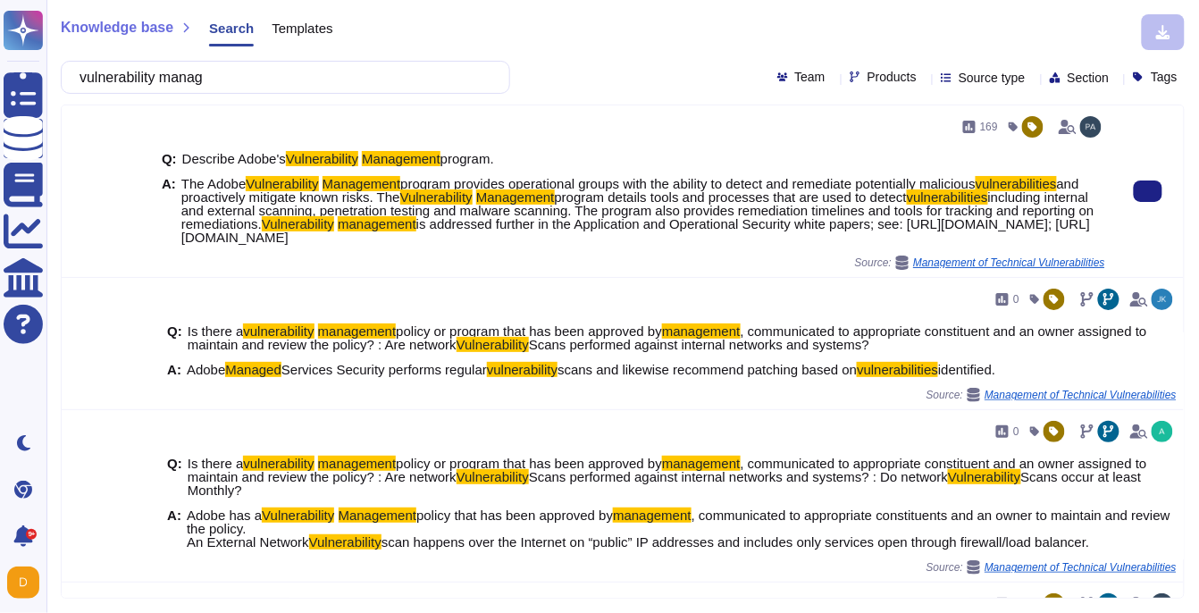
drag, startPoint x: 185, startPoint y: 181, endPoint x: 895, endPoint y: 266, distance: 715.3
click at [895, 244] on span "The Adobe Vulnerability Management program provides operational groups with the…" at bounding box center [643, 210] width 924 height 67
copy span "he Adobe Vulnerability Management program provides operational groups with the …"
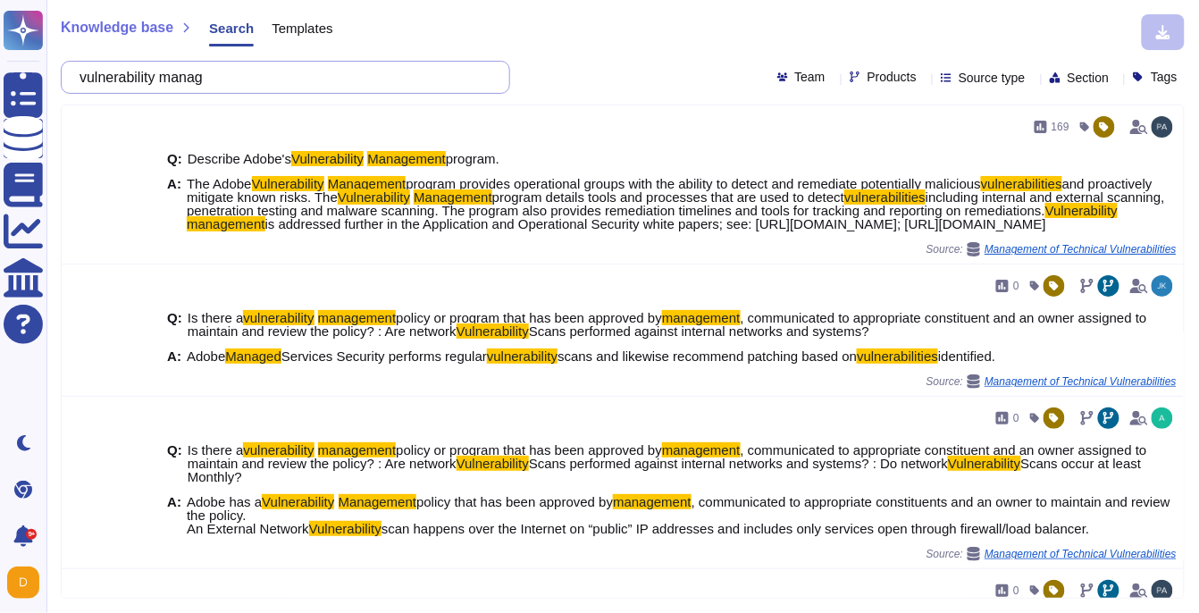
drag, startPoint x: 240, startPoint y: 62, endPoint x: 114, endPoint y: 73, distance: 126.5
click at [114, 73] on input "vulnerability manag" at bounding box center [281, 77] width 421 height 31
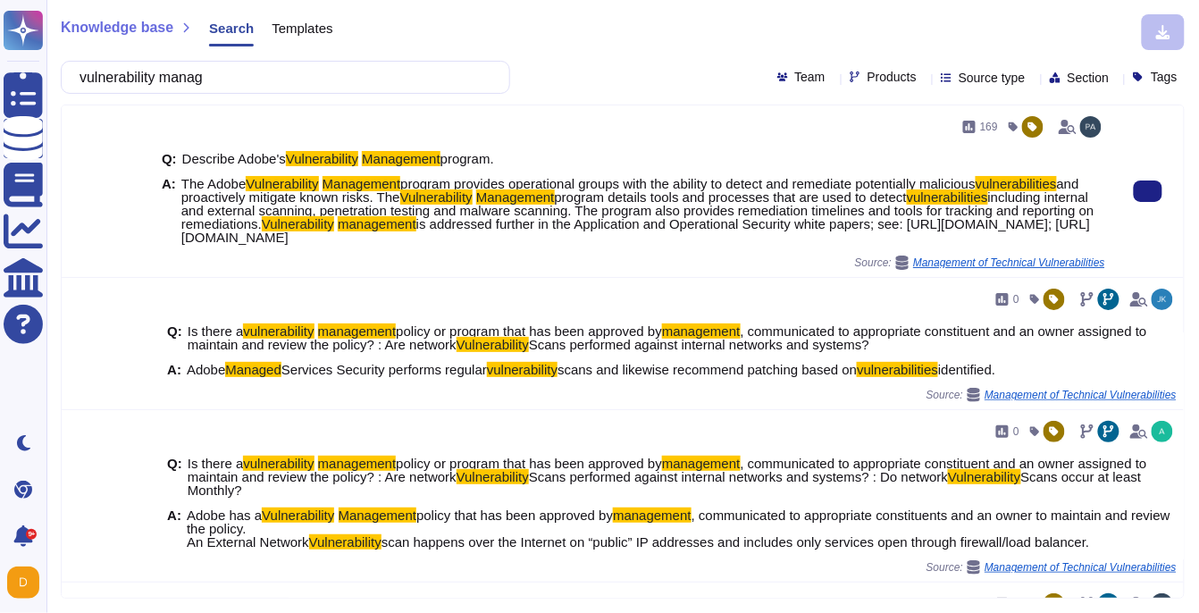
drag, startPoint x: 183, startPoint y: 254, endPoint x: 936, endPoint y: 251, distance: 753.1
click at [936, 245] on span "is addressed further in the Application and Operational Security white papers; …" at bounding box center [635, 230] width 909 height 29
copy span "https://www.adobe.com/content/dam/cc/en/trust-center/ungated/whitepapers/corpor…"
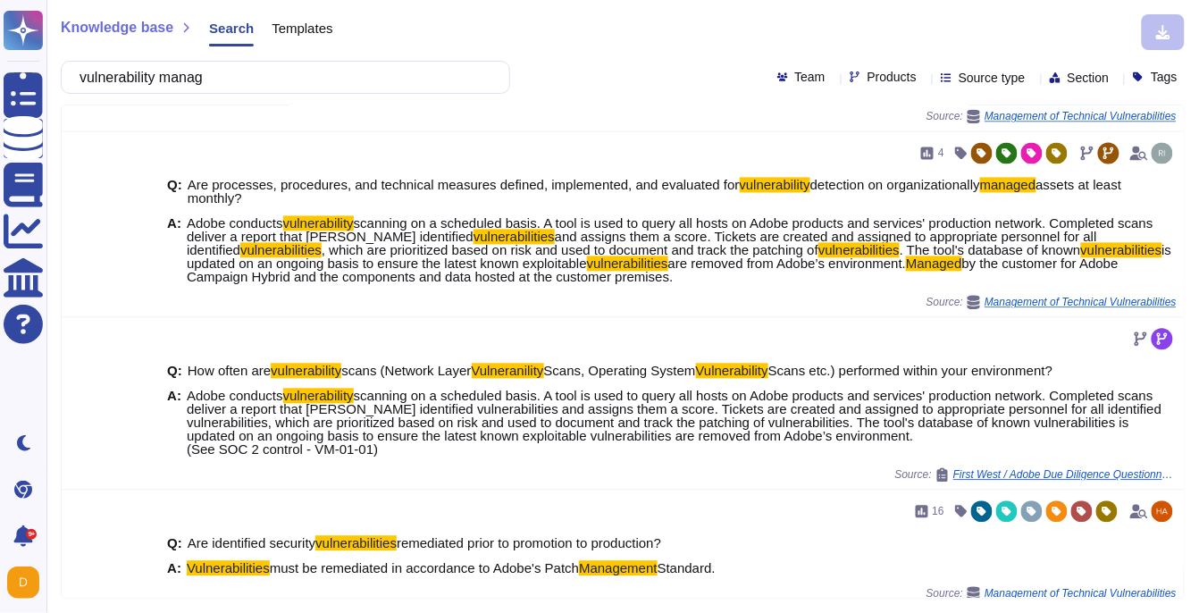
scroll to position [902, 0]
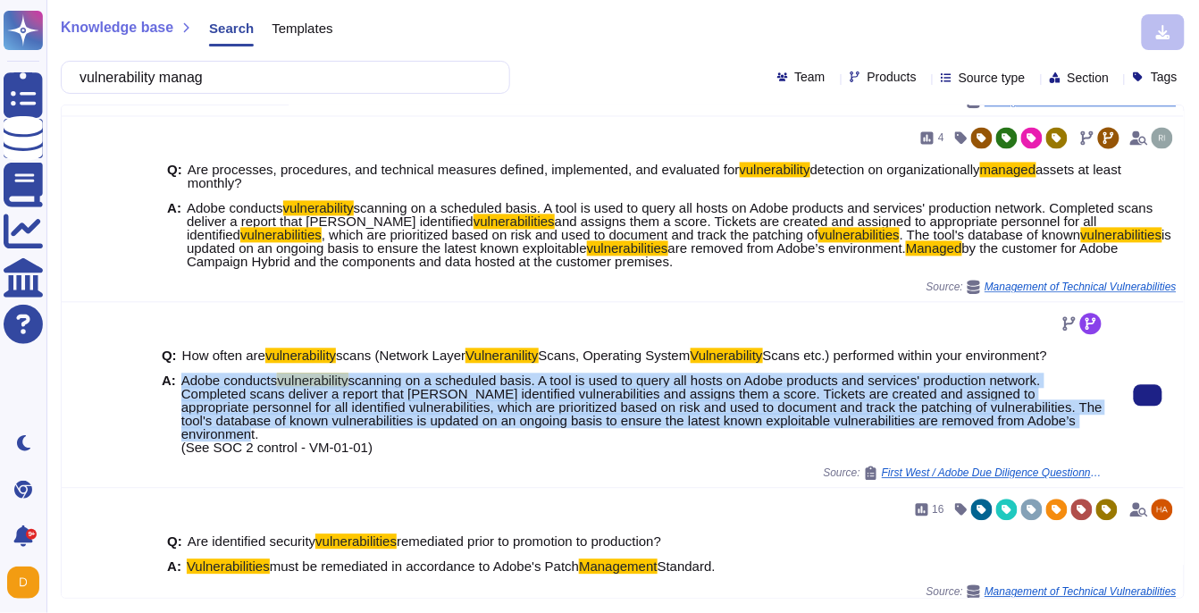
drag, startPoint x: 182, startPoint y: 435, endPoint x: 283, endPoint y: 483, distance: 111.9
click at [283, 455] on span "Adobe conducts vulnerability scanning on a scheduled basis. A tool is used to q…" at bounding box center [643, 414] width 924 height 80
copy span "Adobe conducts vulnerability scanning on a scheduled basis. A tool is used to q…"
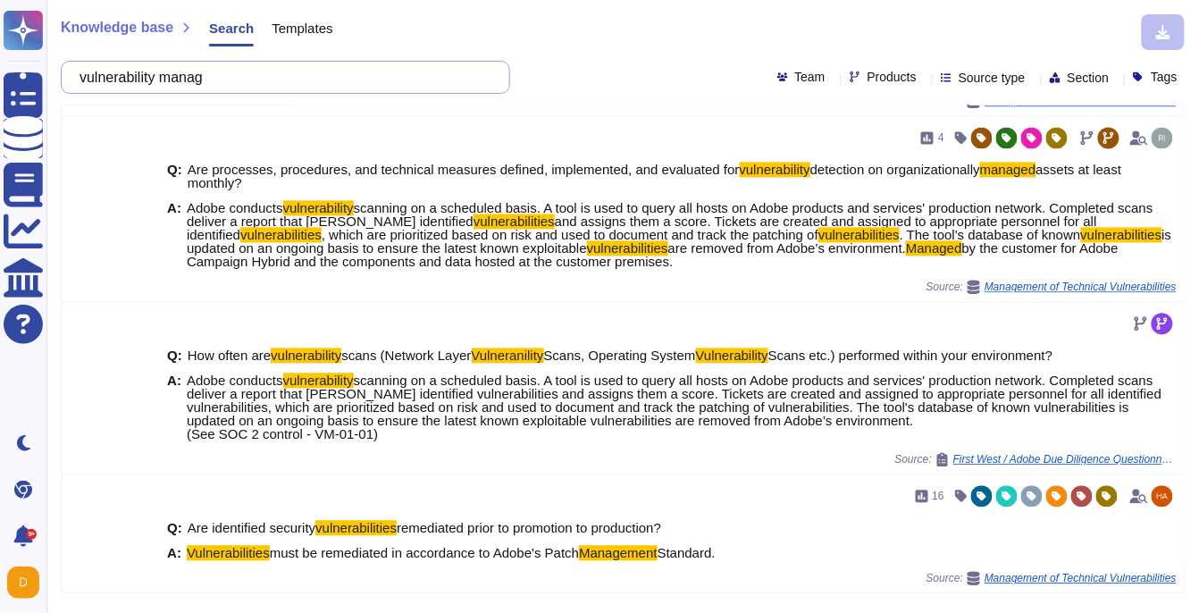
click at [240, 72] on input "vulnerability manag" at bounding box center [281, 77] width 421 height 31
paste input "Is your organisation's service environment (all services and sub services provi…"
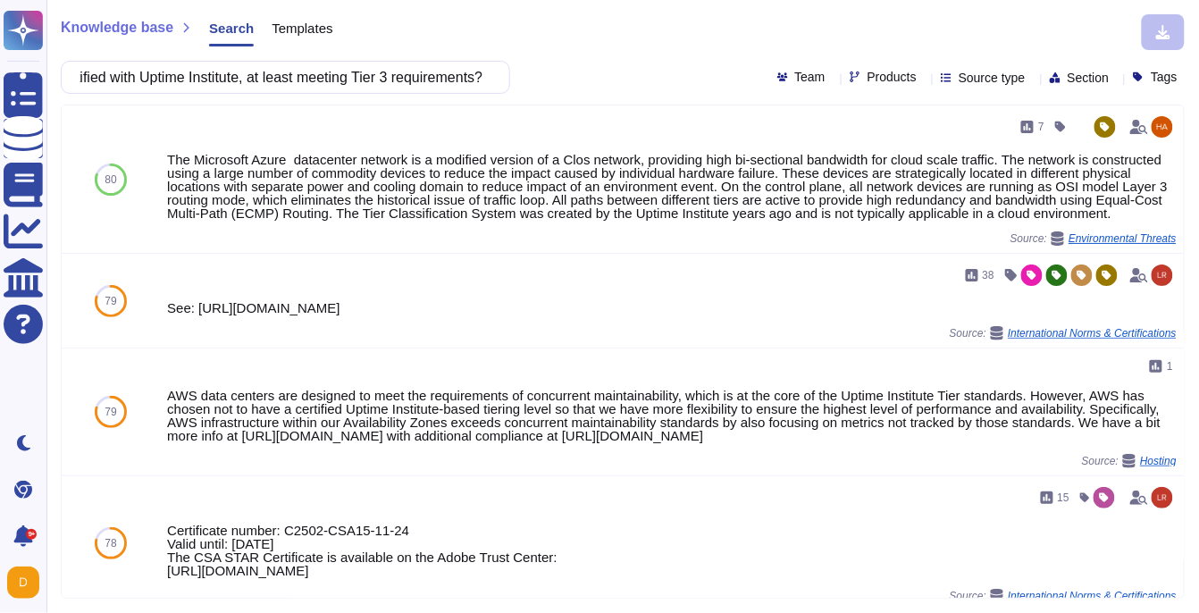
scroll to position [0, 0]
click at [280, 88] on input "Is your organisation's service environment (all services and sub services provi…" at bounding box center [281, 77] width 421 height 31
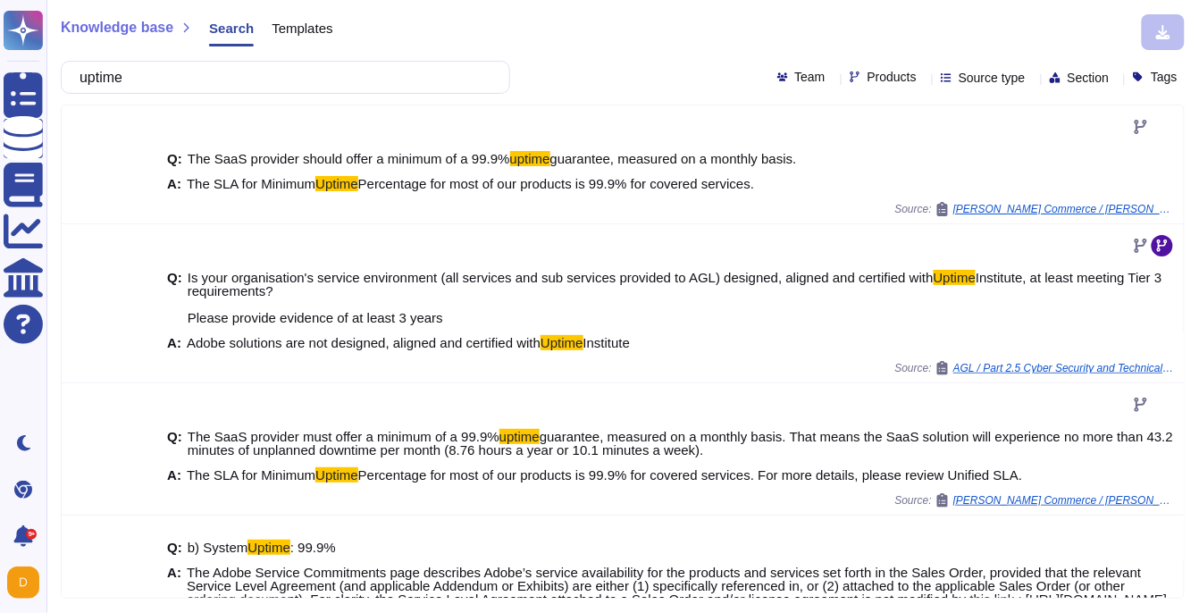
type input "uptime"
click at [332, 27] on span "Templates" at bounding box center [302, 27] width 61 height 13
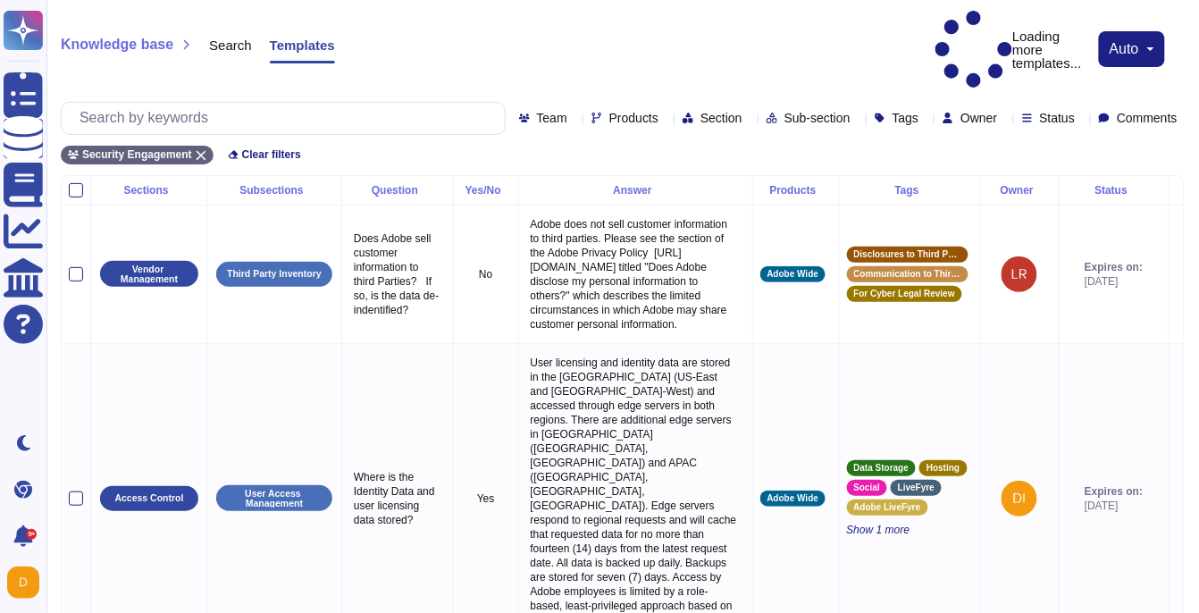
click at [609, 112] on span "Products" at bounding box center [633, 118] width 49 height 13
type input "work"
click at [536, 163] on div at bounding box center [537, 162] width 14 height 14
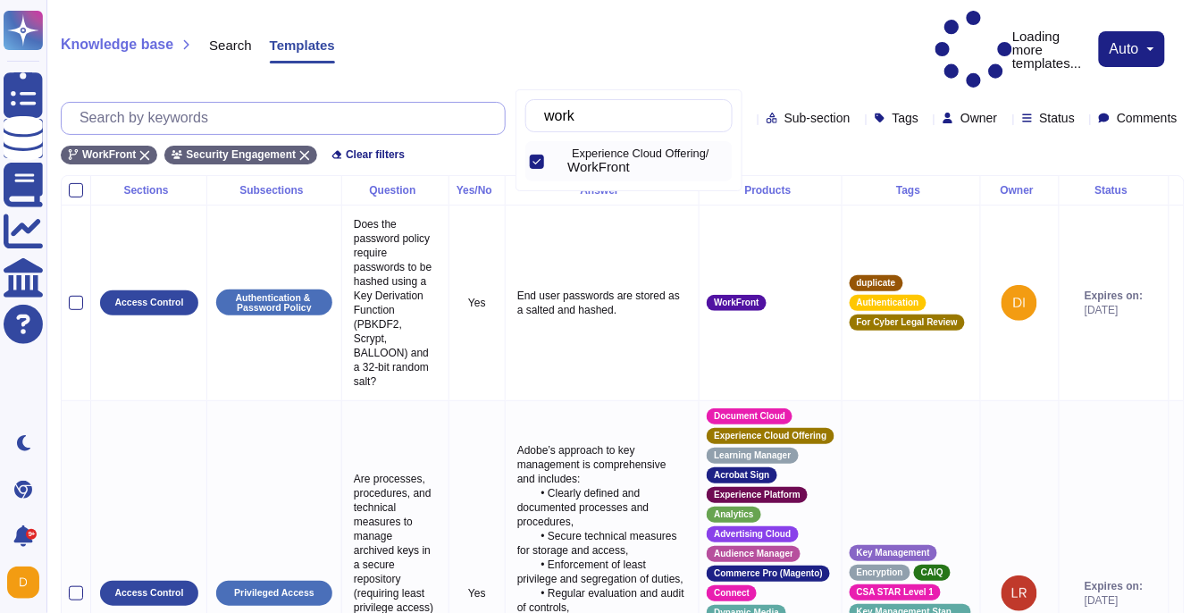
click at [224, 103] on input "text" at bounding box center [288, 118] width 434 height 31
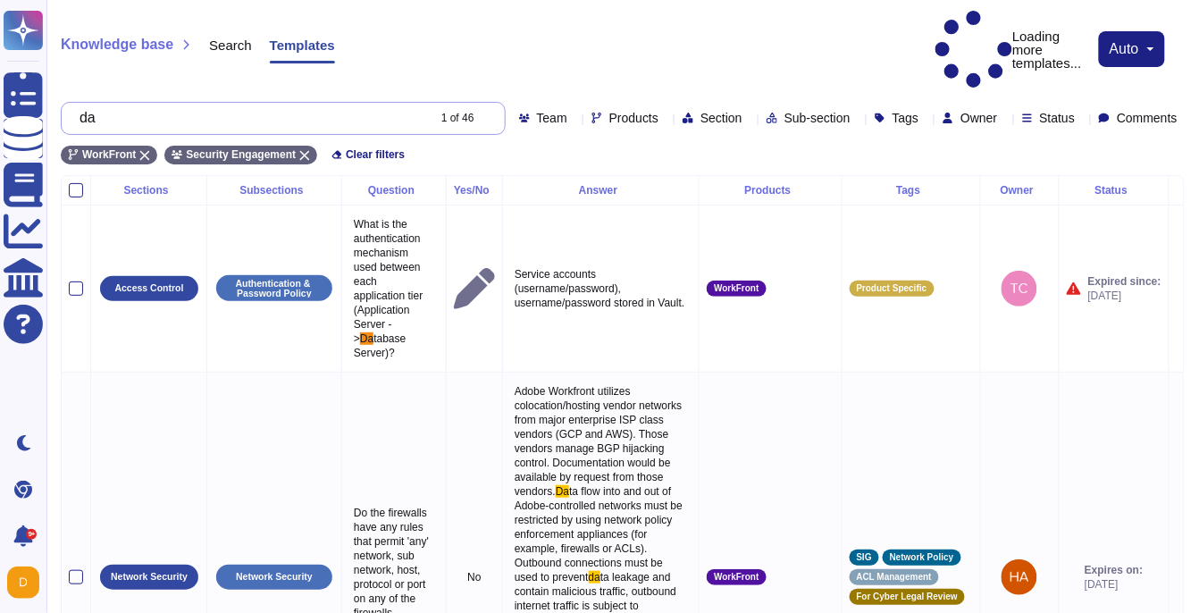
type input "d"
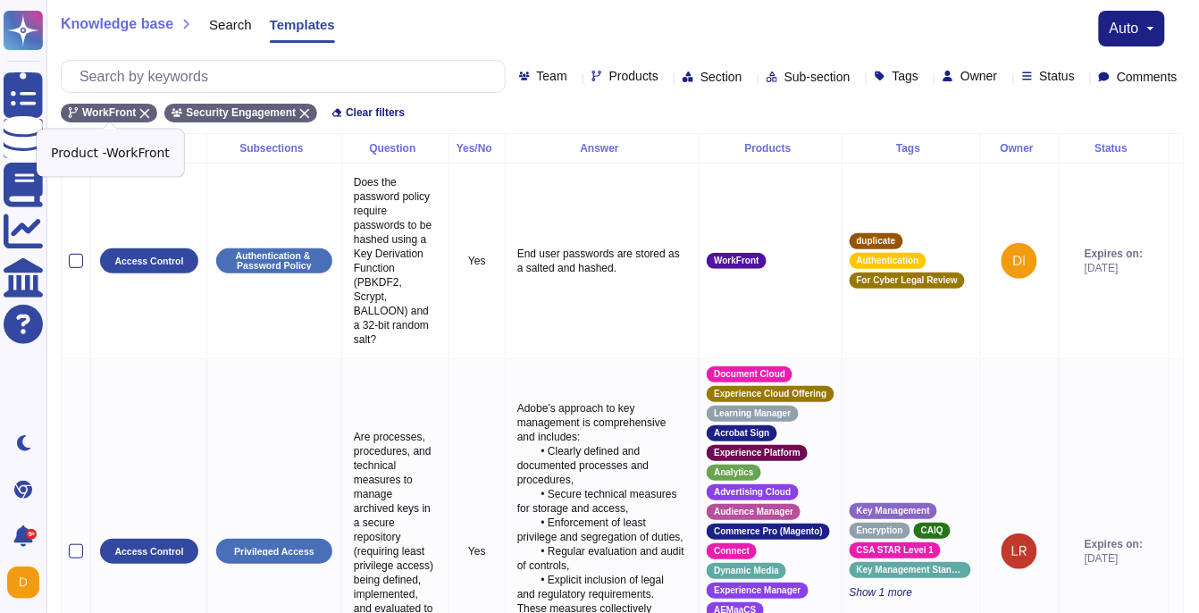
click at [141, 112] on icon at bounding box center [144, 113] width 11 height 11
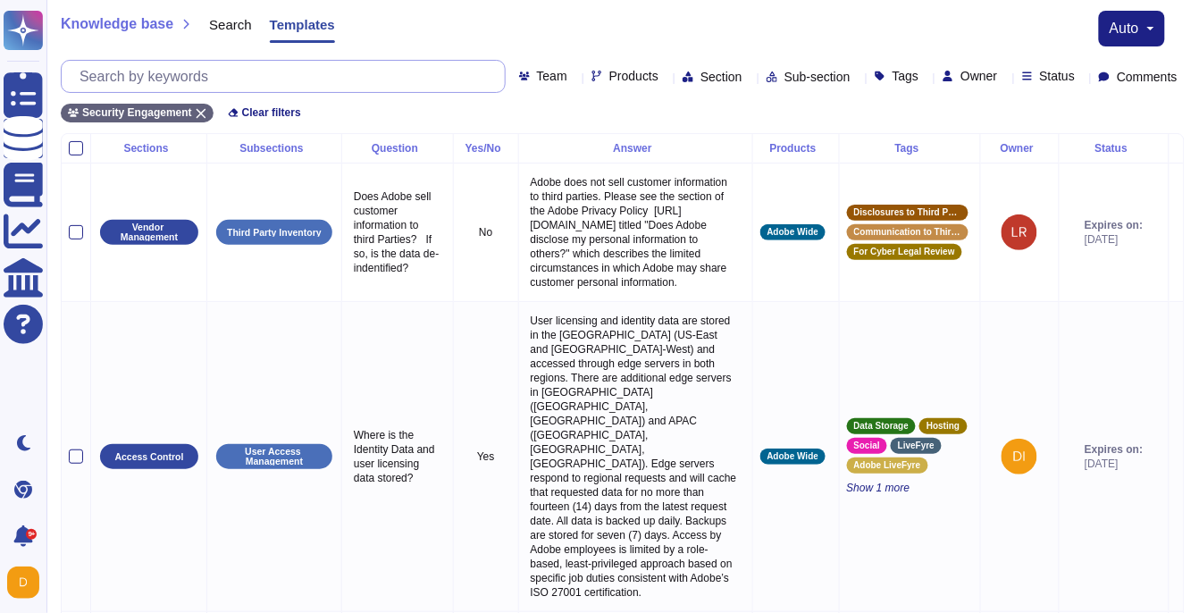
click at [175, 80] on input "text" at bounding box center [288, 76] width 434 height 31
paste input "rusted Partner Network (TPN)"
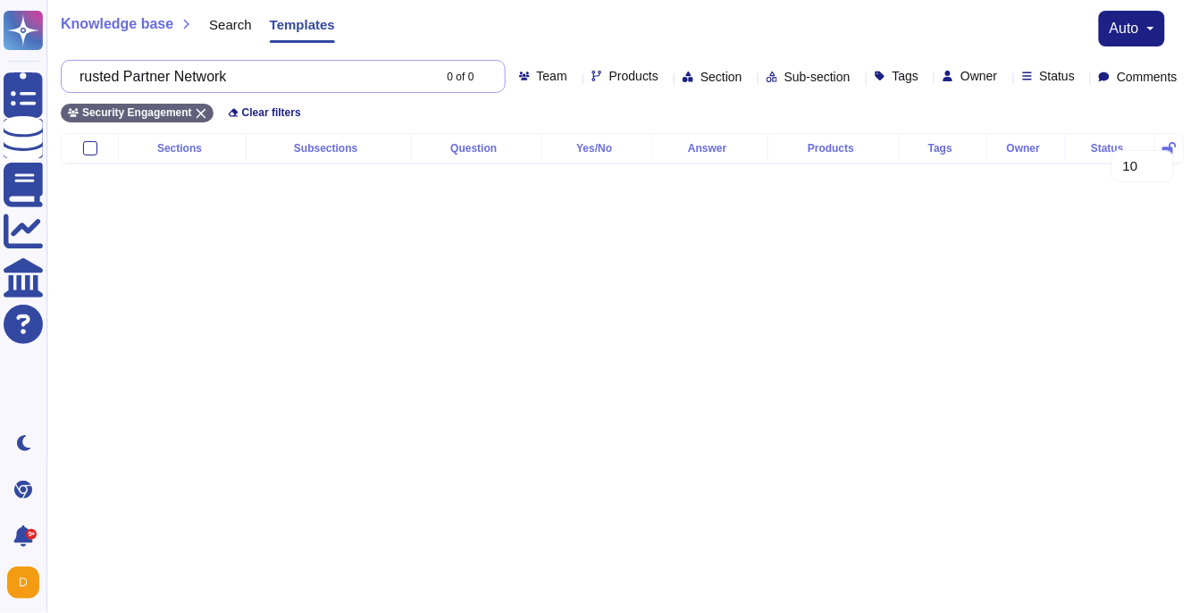
type input "rusted Partner Network"
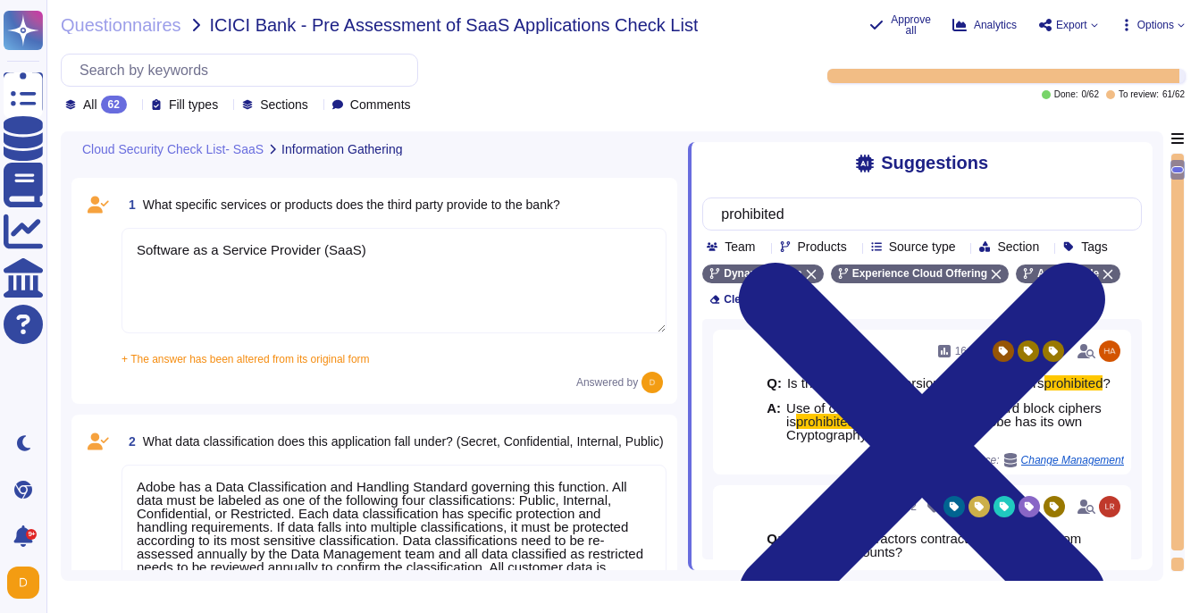
type textarea "Software as a Service Provider (SaaS)"
type textarea "Adobe has a Data Classification and Handling Standard governing this function. …"
type textarea "Adobe business customers, as the data controllers of the personal data they pro…"
type textarea "User licensing and identity data are stored in the [GEOGRAPHIC_DATA] (US-East a…"
type textarea "Adobe does not sell customer information to third parties. Please see the secti…"
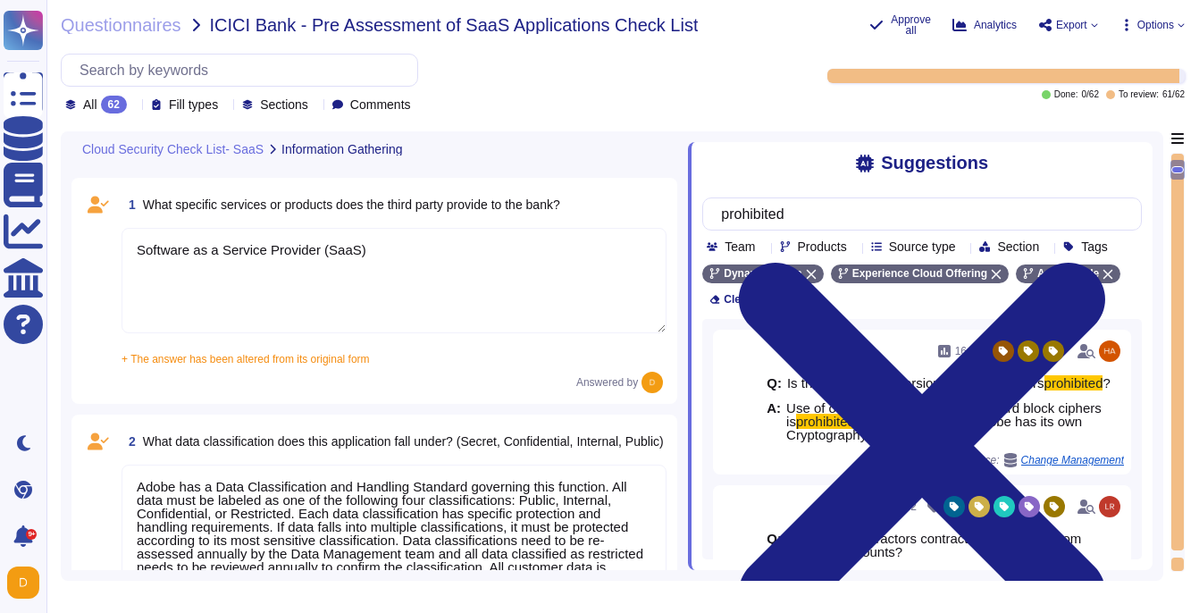
type textarea "Not Applicable"
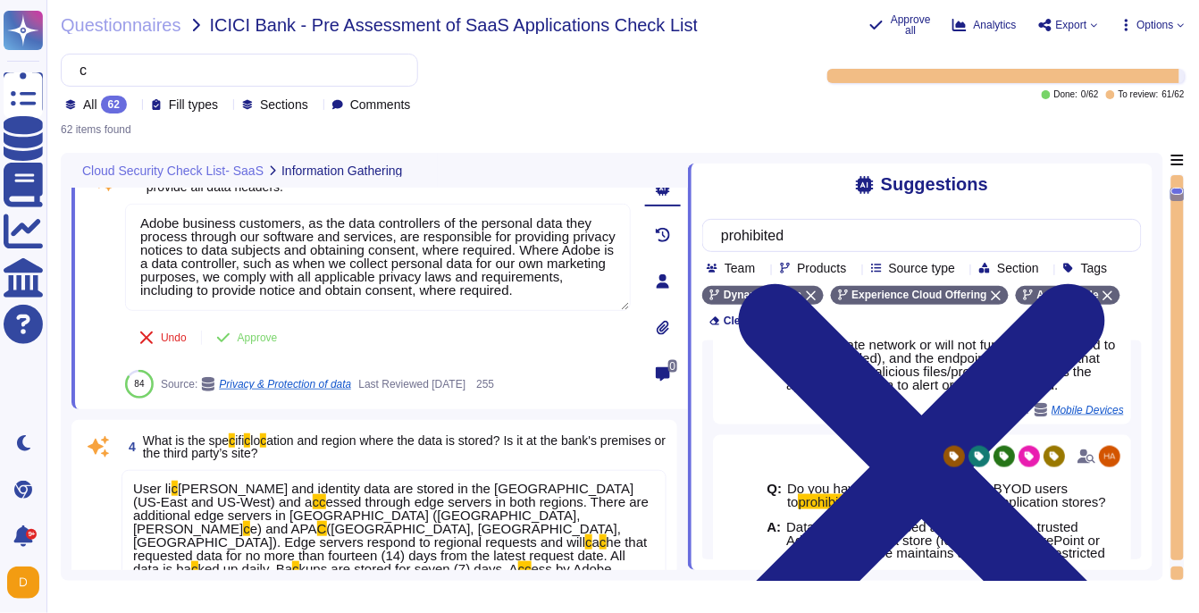
type input "co"
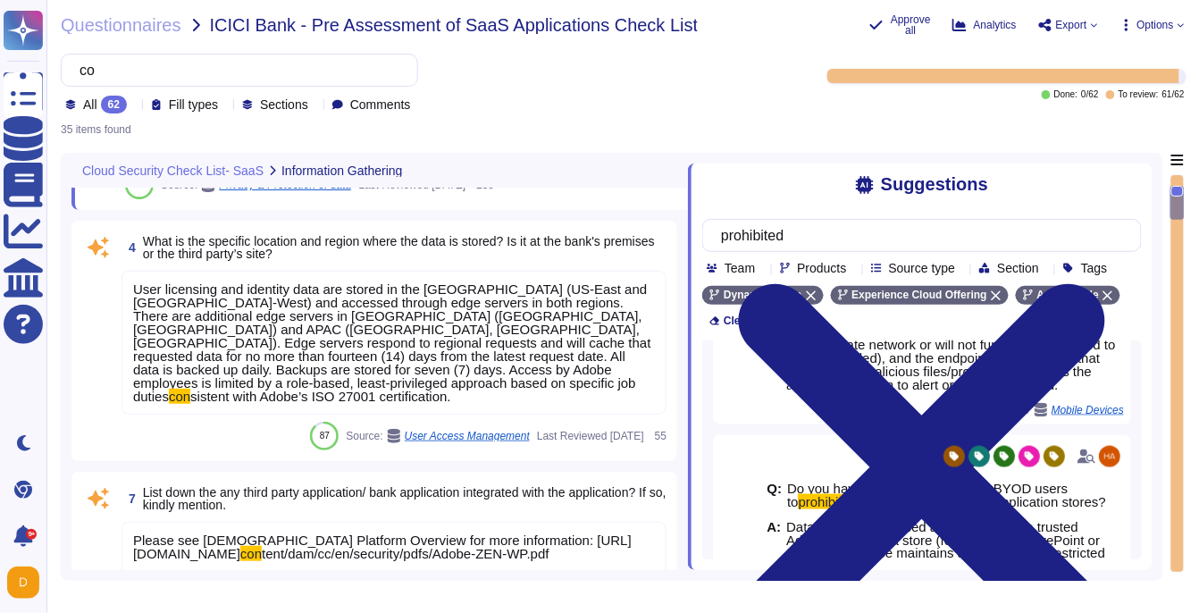
type textarea "Adobe business customers, as the data controllers of the personal data they pro…"
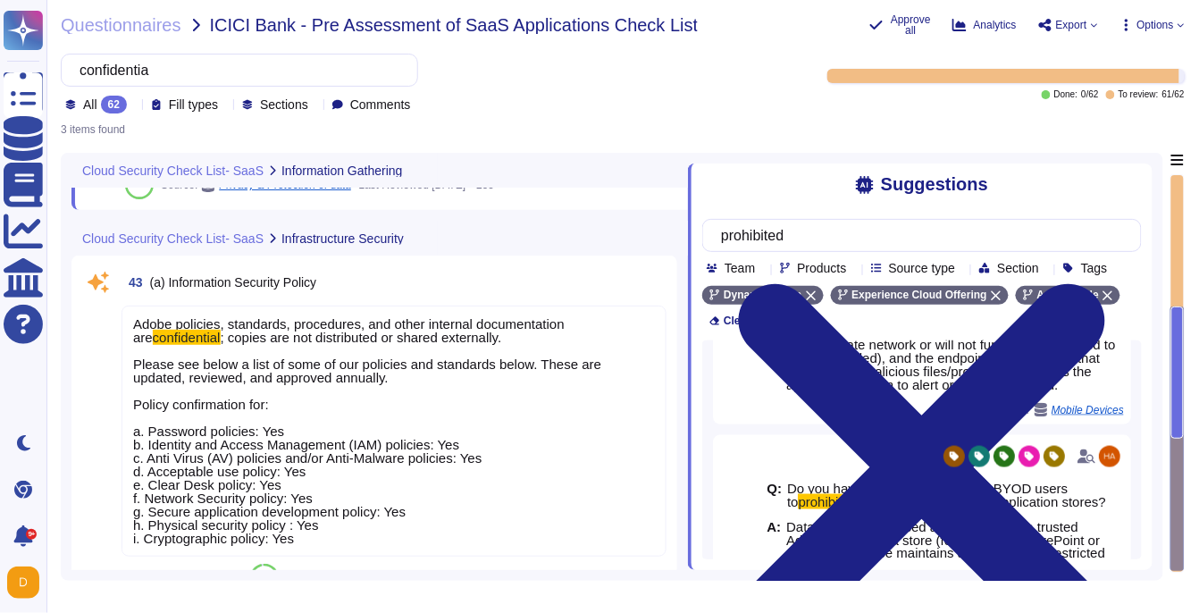
type input "confidential"
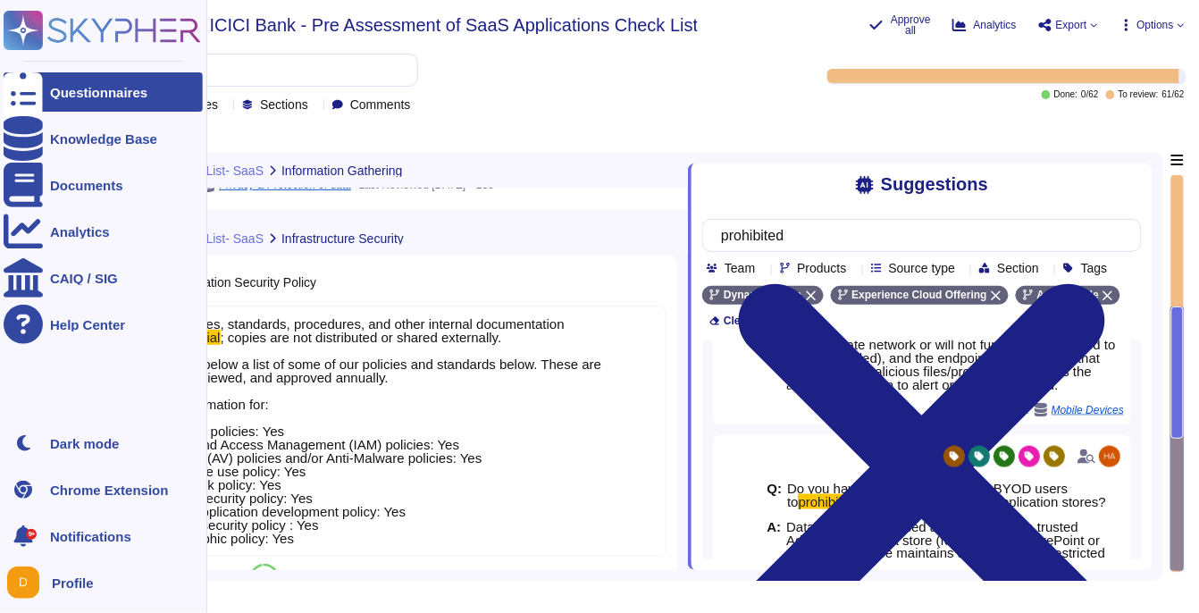
drag, startPoint x: 210, startPoint y: 70, endPoint x: -2, endPoint y: 71, distance: 211.7
click at [0, 71] on html "Questionnaires Knowledge Base Documents Analytics CAIQ / SIG Help Center Dark m…" at bounding box center [599, 306] width 1199 height 613
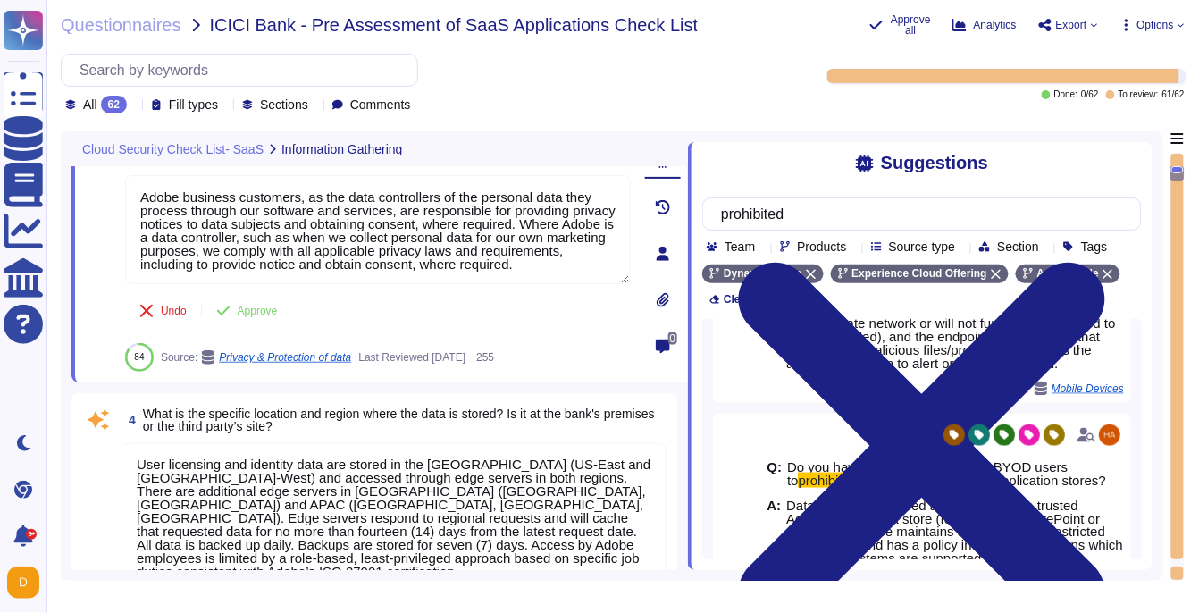
type textarea "Adobe does not sell customer information to third parties. Please see the secti…"
type textarea "Not Applicable"
type textarea "Please see [DEMOGRAPHIC_DATA] Platform Overview for more information: [URL][DOM…"
type textarea "Software as a Service Provider (SaaS)"
type textarea "Adobe has a Data Classification and Handling Standard governing this function. …"
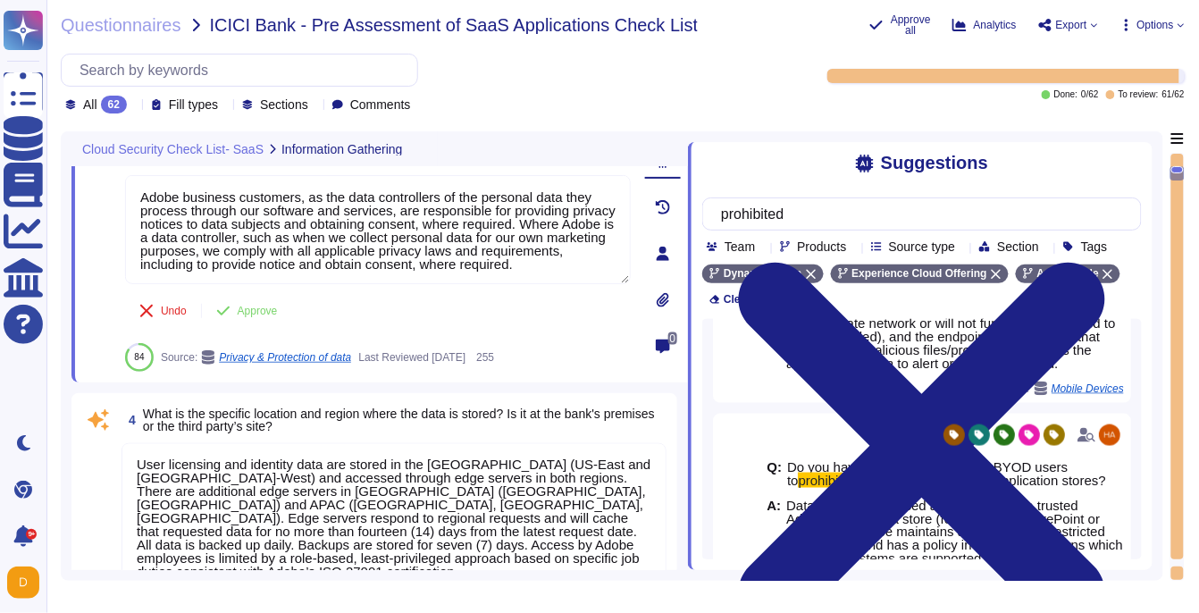
type textarea "Adobe business customers, as the data controllers of the personal data they pro…"
type textarea "User licensing and identity data are stored in the [GEOGRAPHIC_DATA] (US-East a…"
